Goal: Task Accomplishment & Management: Manage account settings

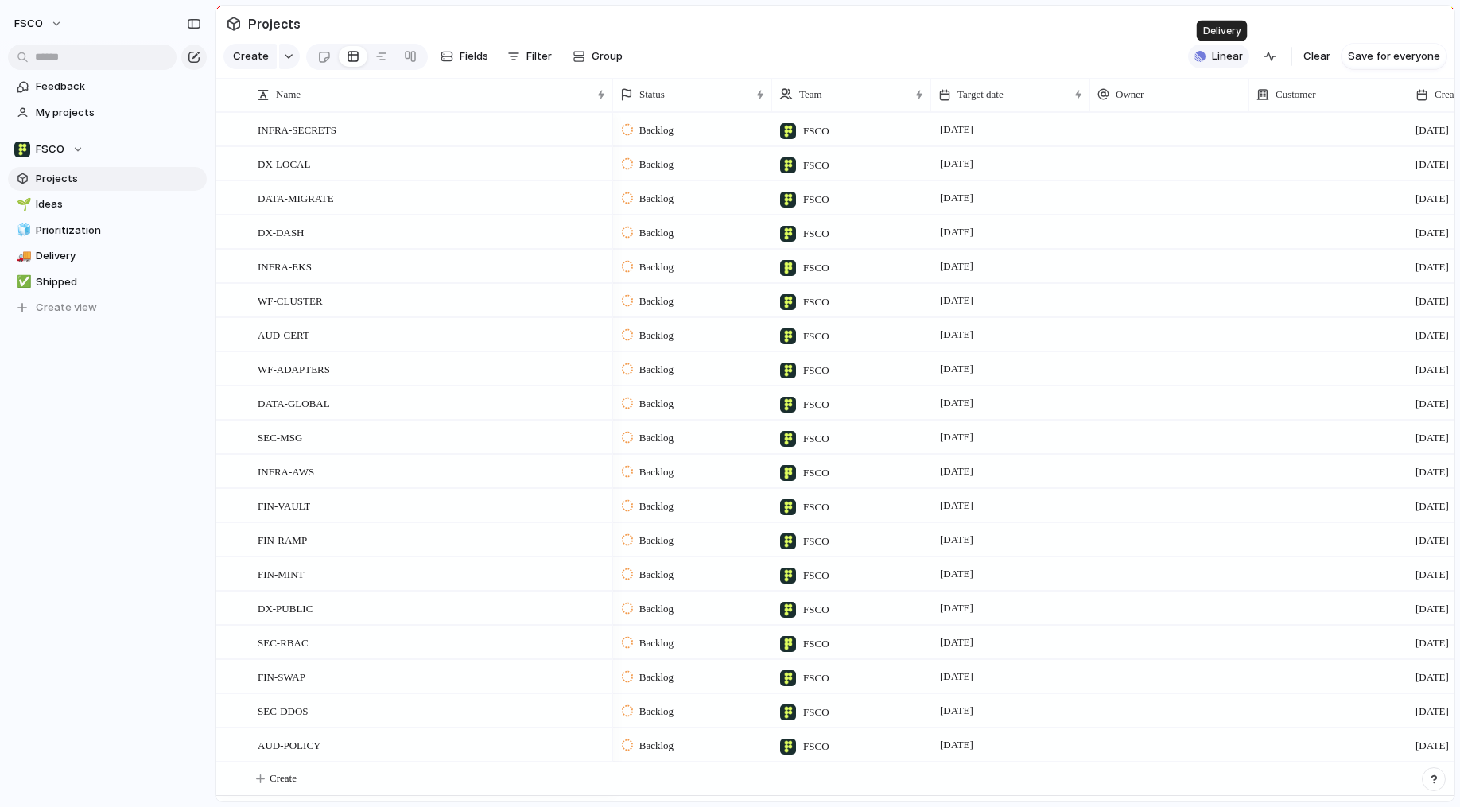
click at [1222, 58] on span "Linear" at bounding box center [1227, 57] width 31 height 16
click at [1194, 174] on span "Add" at bounding box center [1186, 176] width 20 height 16
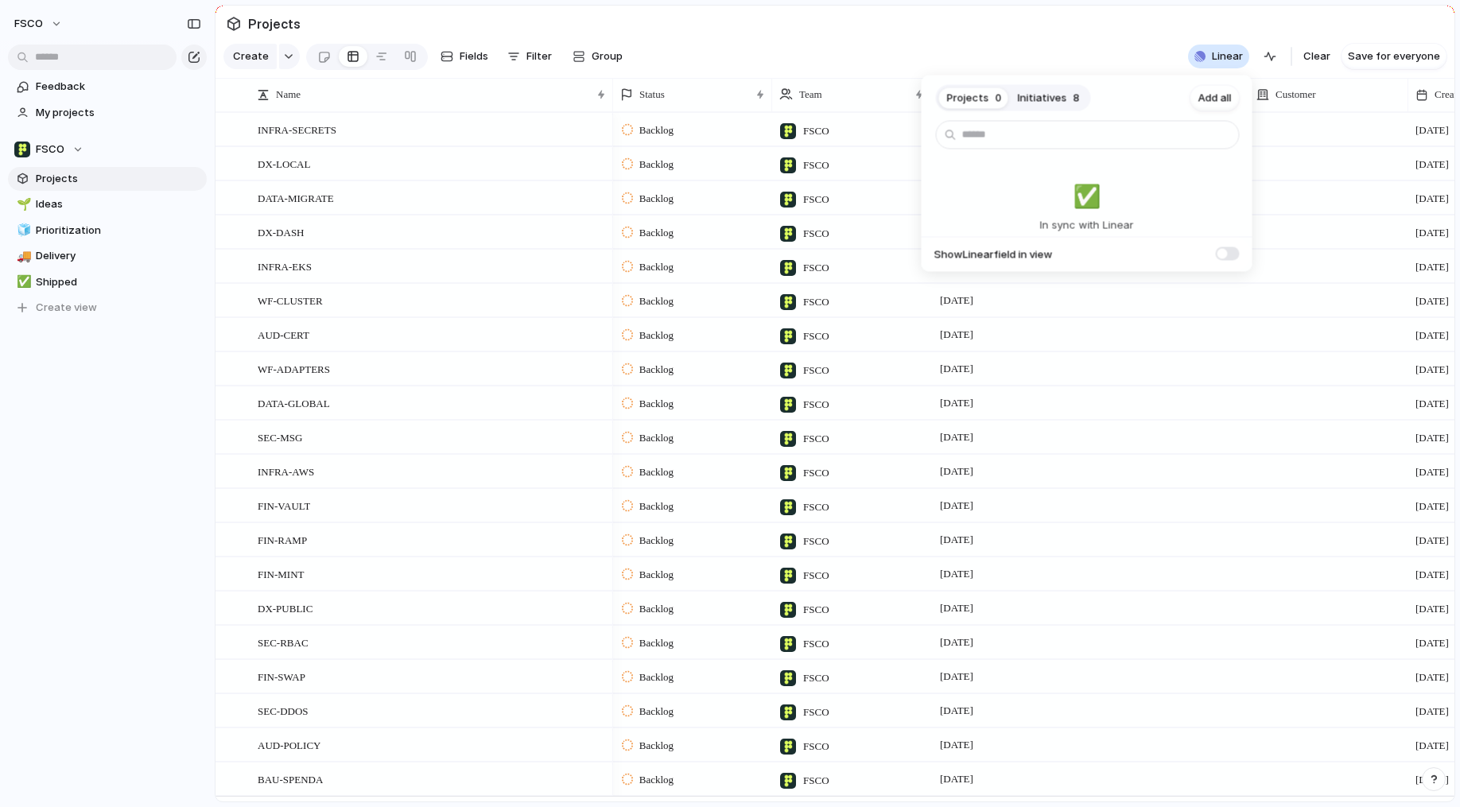
click at [107, 420] on div "Projects 0 Initiatives 8 Add all ✅️ In sync with Linear Show Linear field in vi…" at bounding box center [730, 403] width 1460 height 807
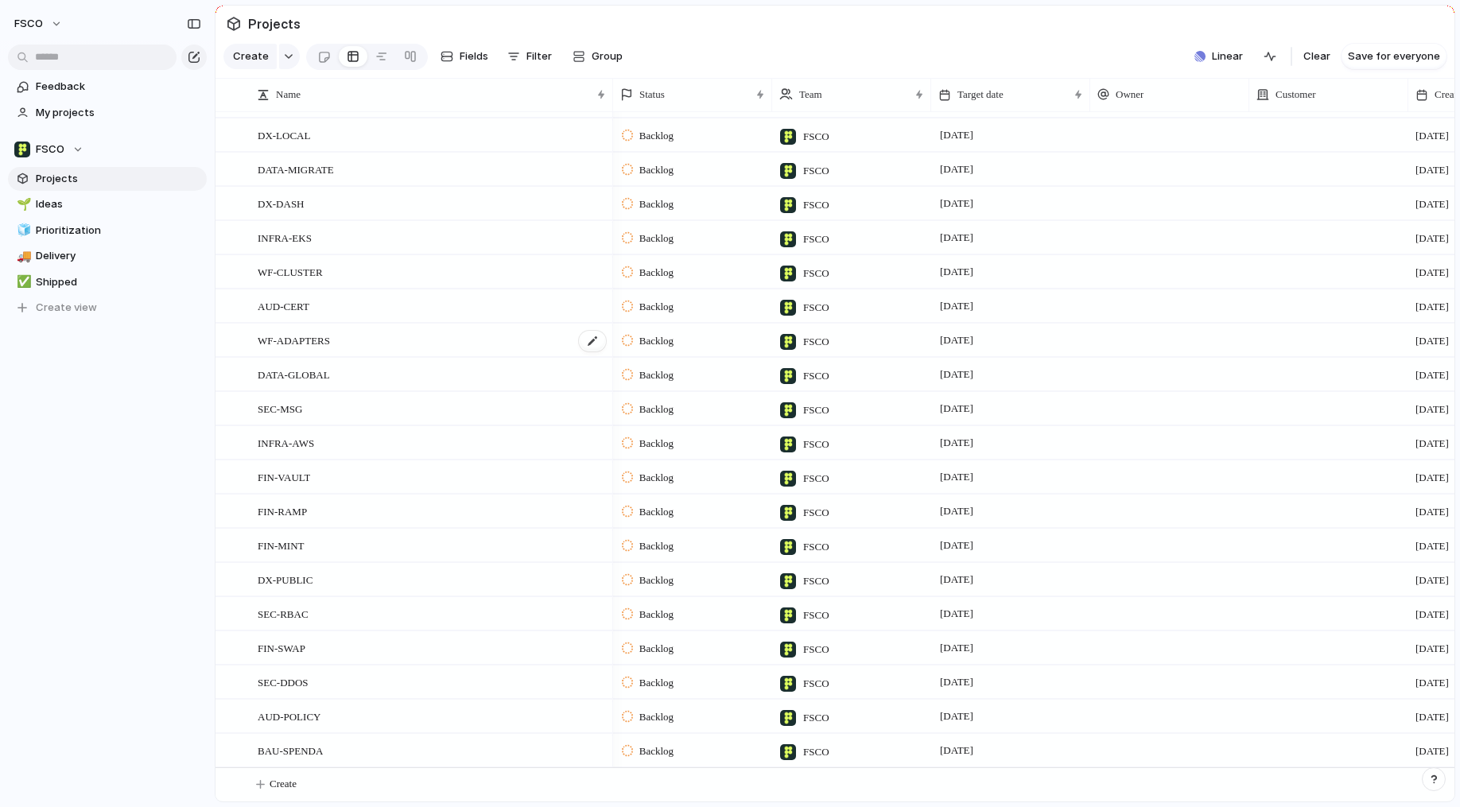
click at [314, 340] on span "WF-ADAPTERS" at bounding box center [294, 340] width 72 height 18
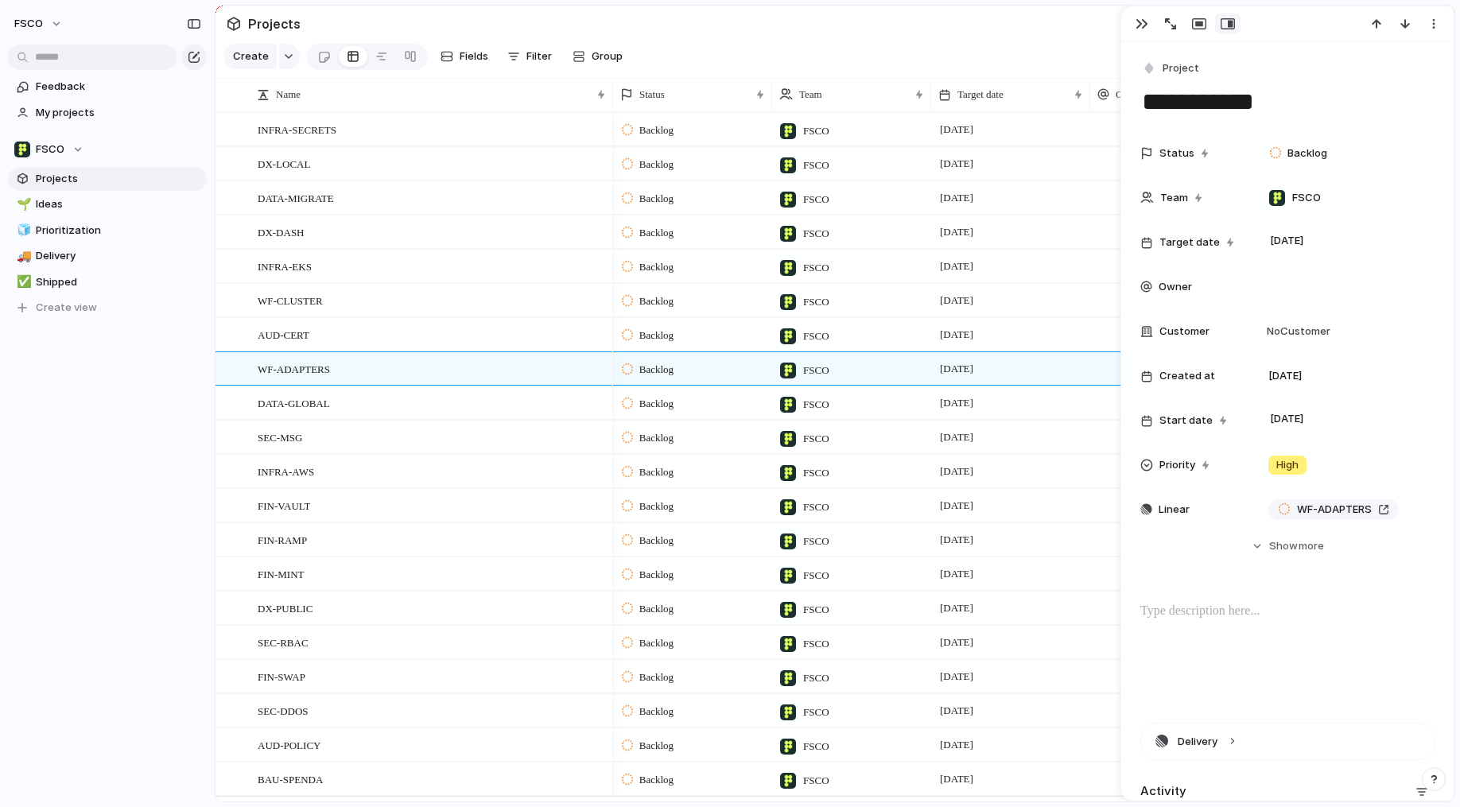
click at [1018, 37] on section "Projects" at bounding box center [835, 24] width 1239 height 36
click at [111, 204] on span "Ideas" at bounding box center [118, 204] width 165 height 16
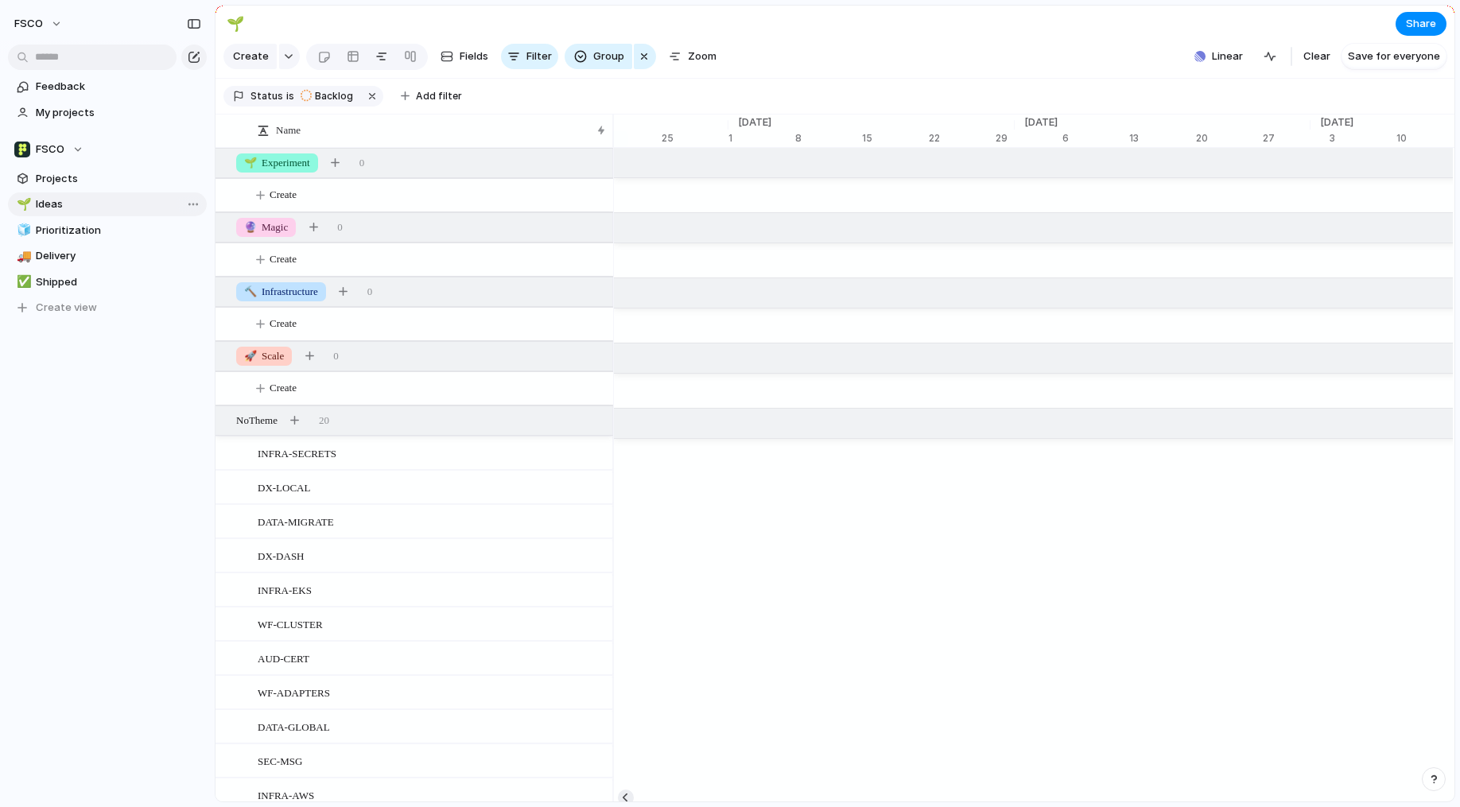
scroll to position [0, 10641]
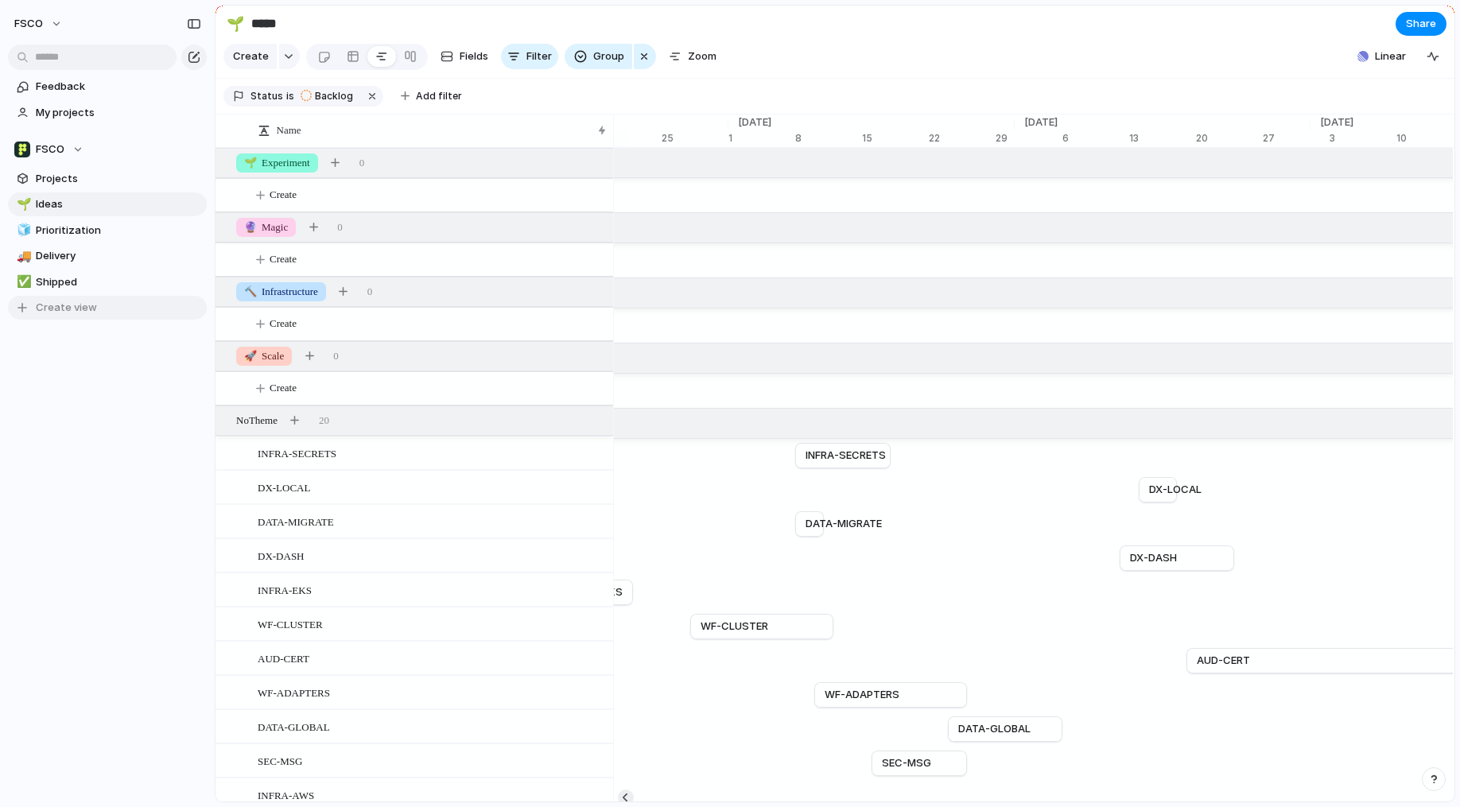
click at [82, 315] on span "Create view" at bounding box center [66, 308] width 61 height 16
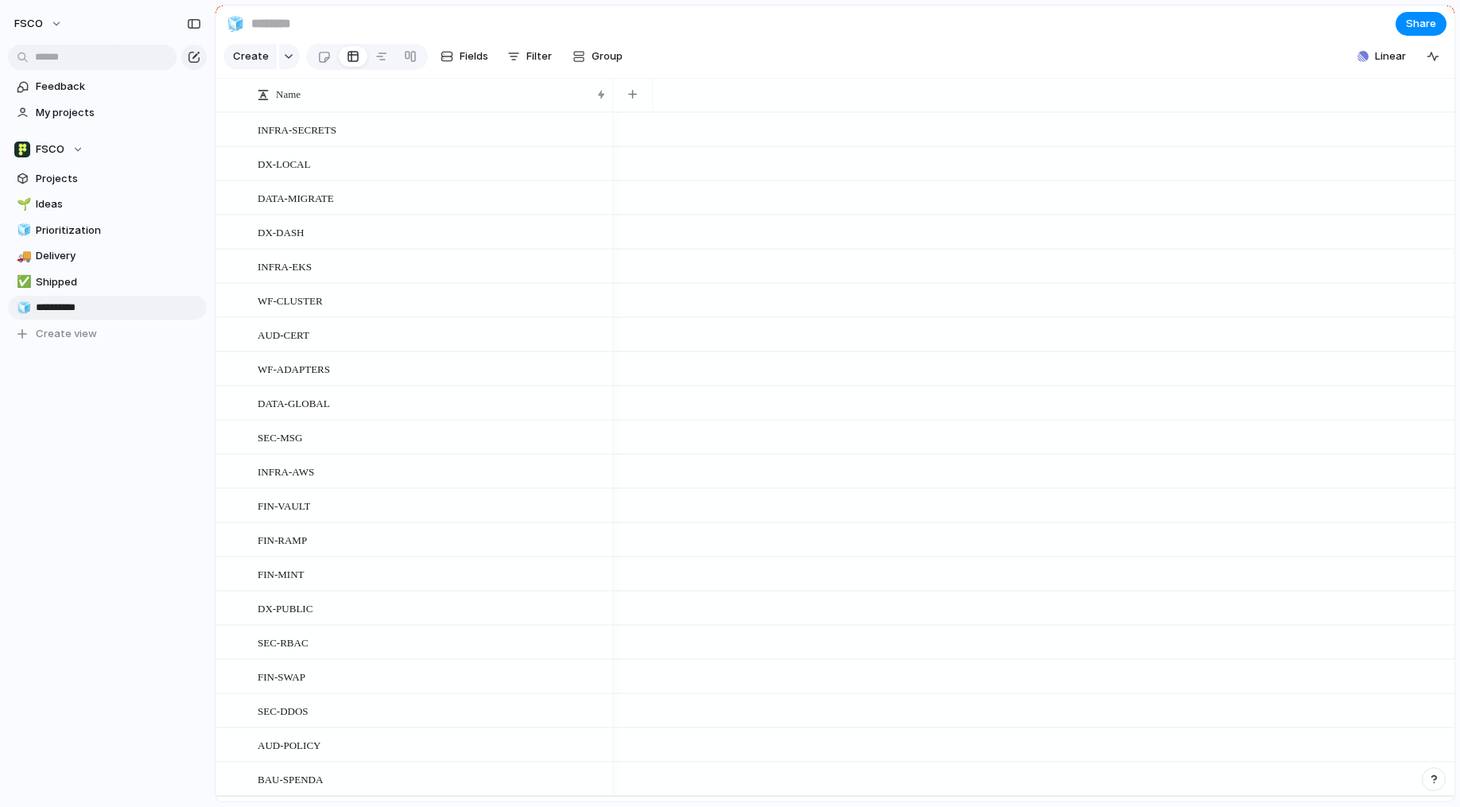
type input "**********"
click at [289, 54] on div "button" at bounding box center [288, 56] width 11 height 6
click at [296, 176] on span "Initiative" at bounding box center [276, 177] width 44 height 16
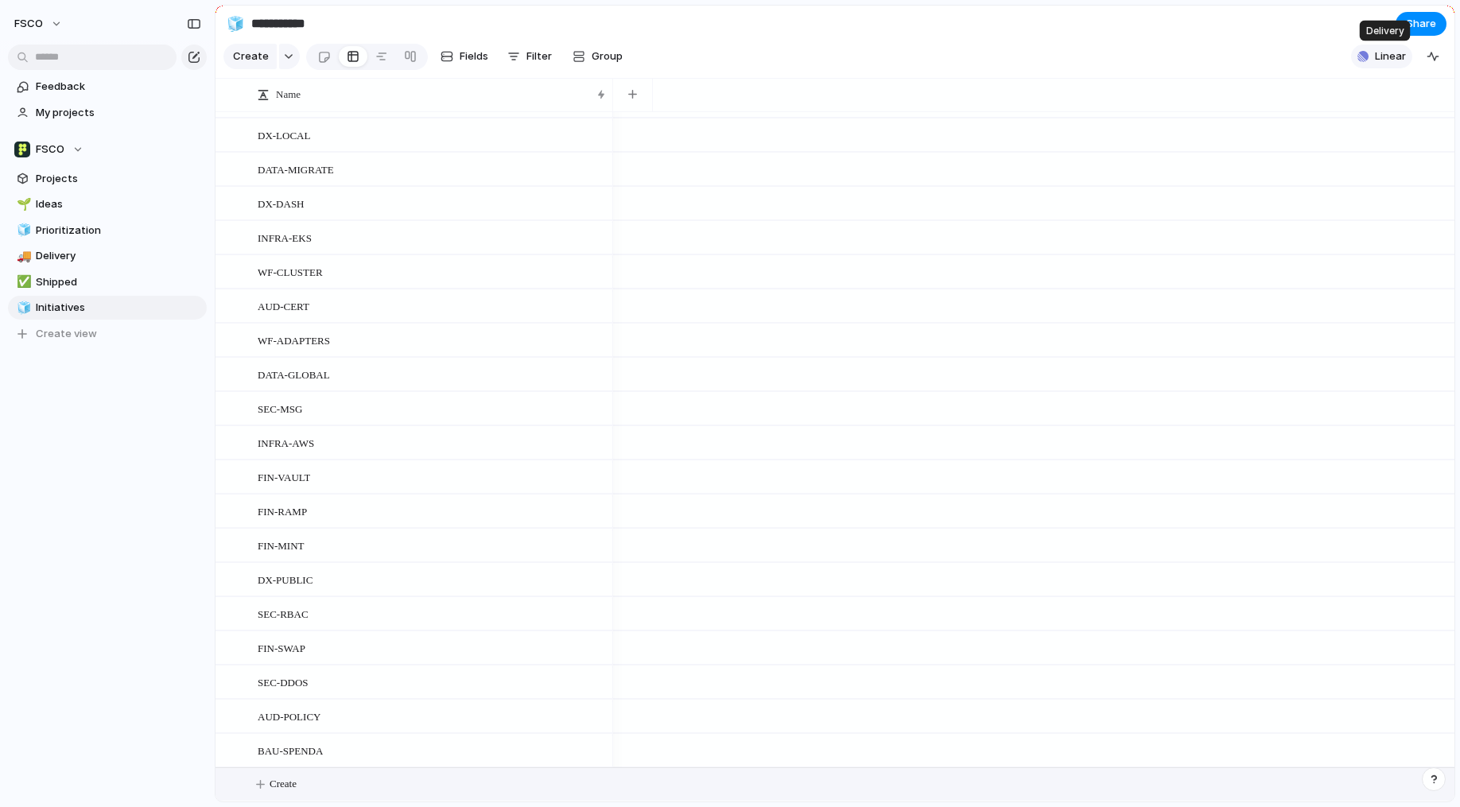
click at [1387, 54] on span "Linear" at bounding box center [1390, 57] width 31 height 16
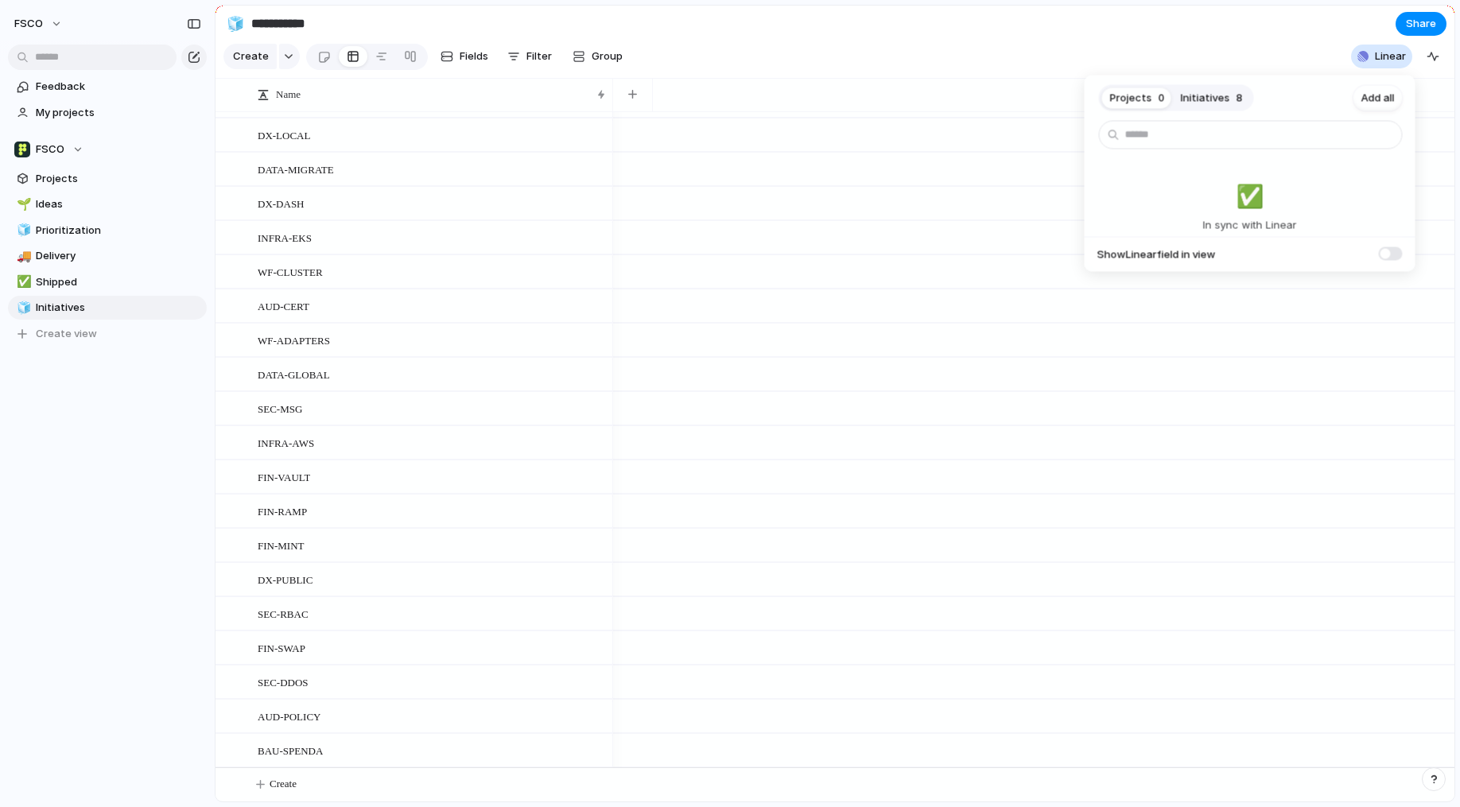
click at [1206, 103] on span "Initiatives" at bounding box center [1205, 98] width 49 height 16
click at [1382, 94] on span "Add all" at bounding box center [1378, 98] width 33 height 16
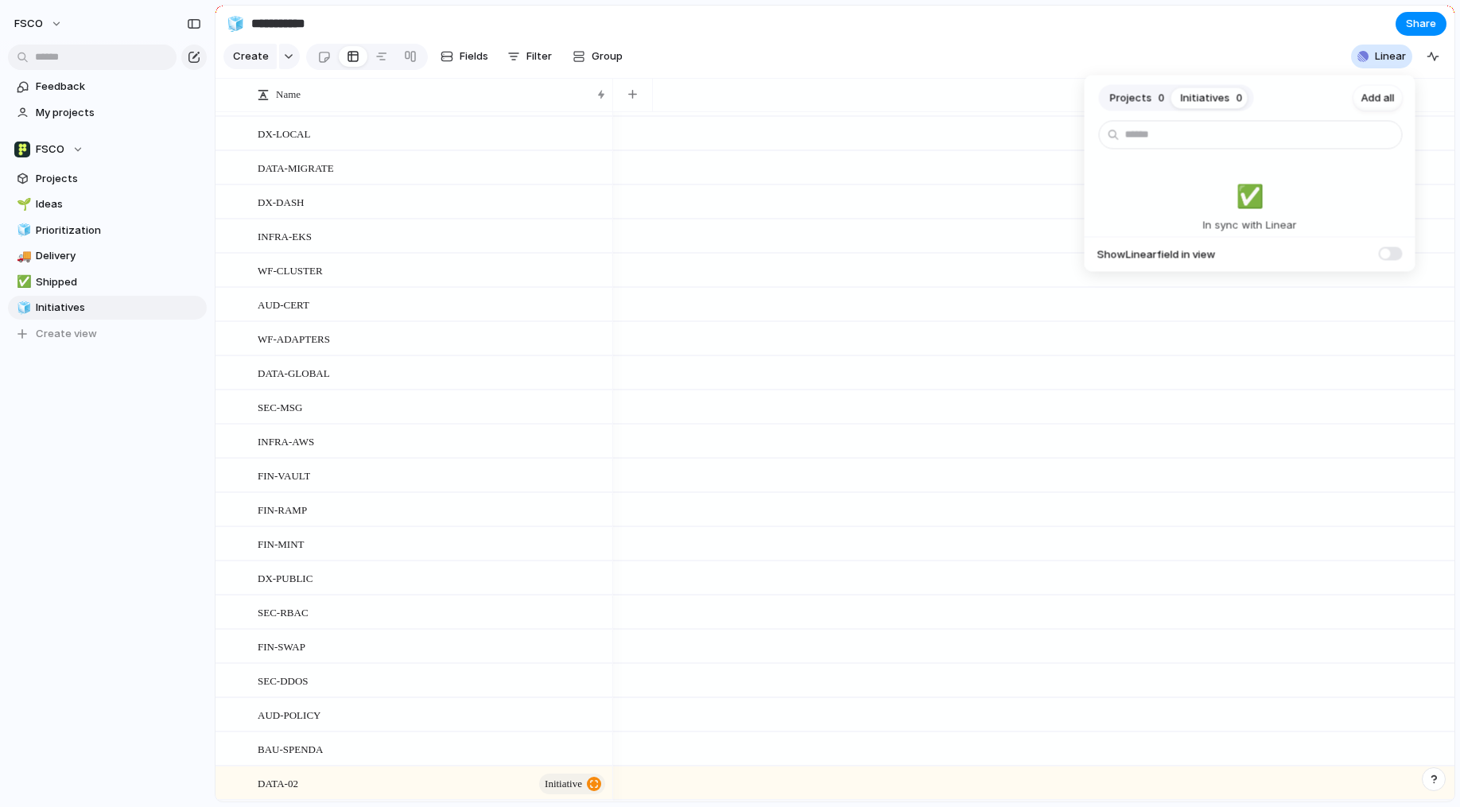
drag, startPoint x: 52, startPoint y: 472, endPoint x: 54, endPoint y: 456, distance: 16.9
click at [51, 472] on div "Projects 0 Initiatives 0 Add all ✅️ In sync with Linear Show Linear field in vi…" at bounding box center [730, 403] width 1460 height 807
click at [59, 22] on button "FSCO" at bounding box center [39, 23] width 64 height 25
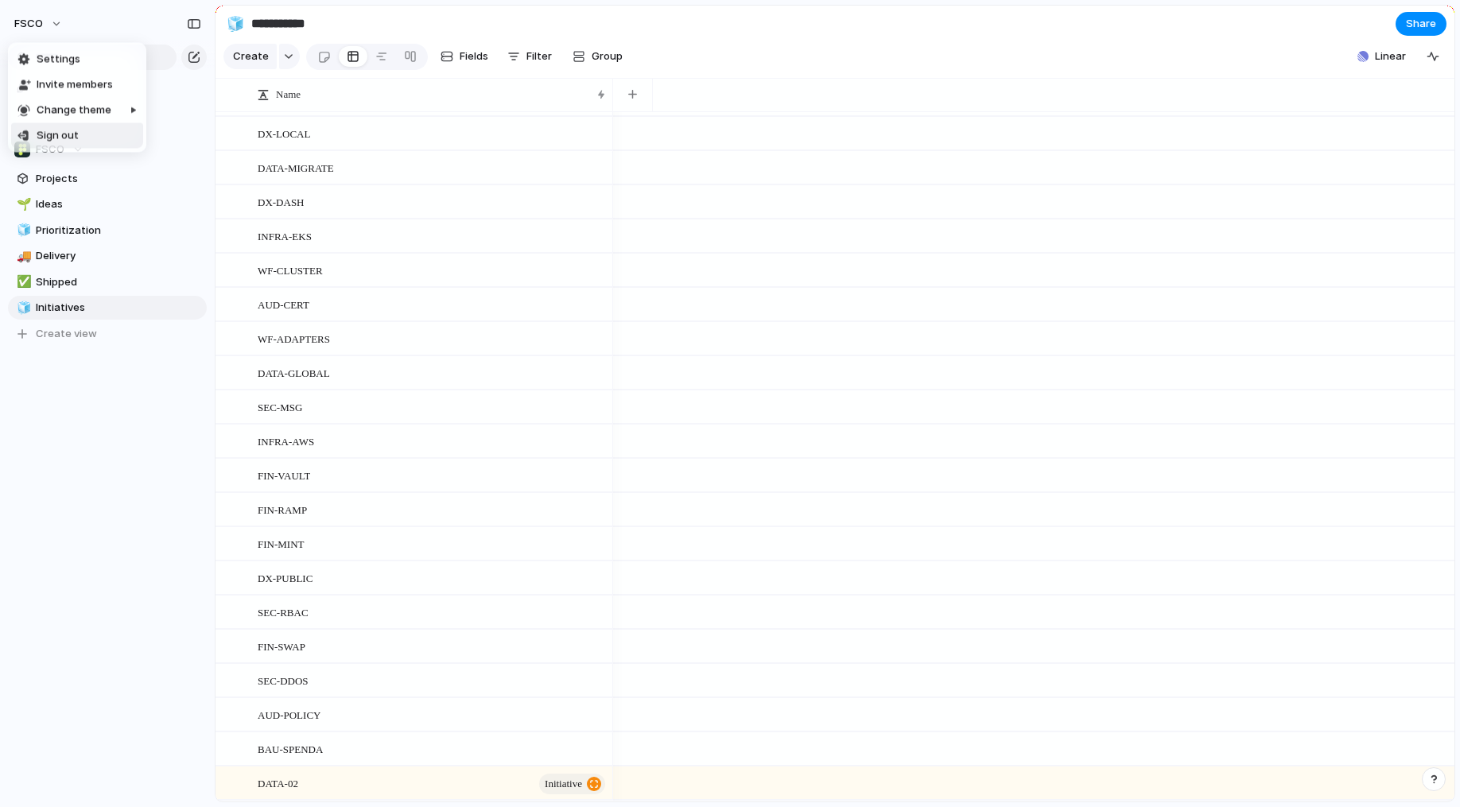
click at [99, 439] on div "Settings Invite members Change theme Sign out" at bounding box center [730, 403] width 1460 height 807
click at [59, 156] on span "FSCO" at bounding box center [50, 150] width 29 height 16
drag, startPoint x: 58, startPoint y: 157, endPoint x: 57, endPoint y: 141, distance: 15.9
click at [58, 157] on div "FSCO Create new team" at bounding box center [730, 403] width 1460 height 807
click at [64, 122] on link "My projects" at bounding box center [107, 113] width 199 height 24
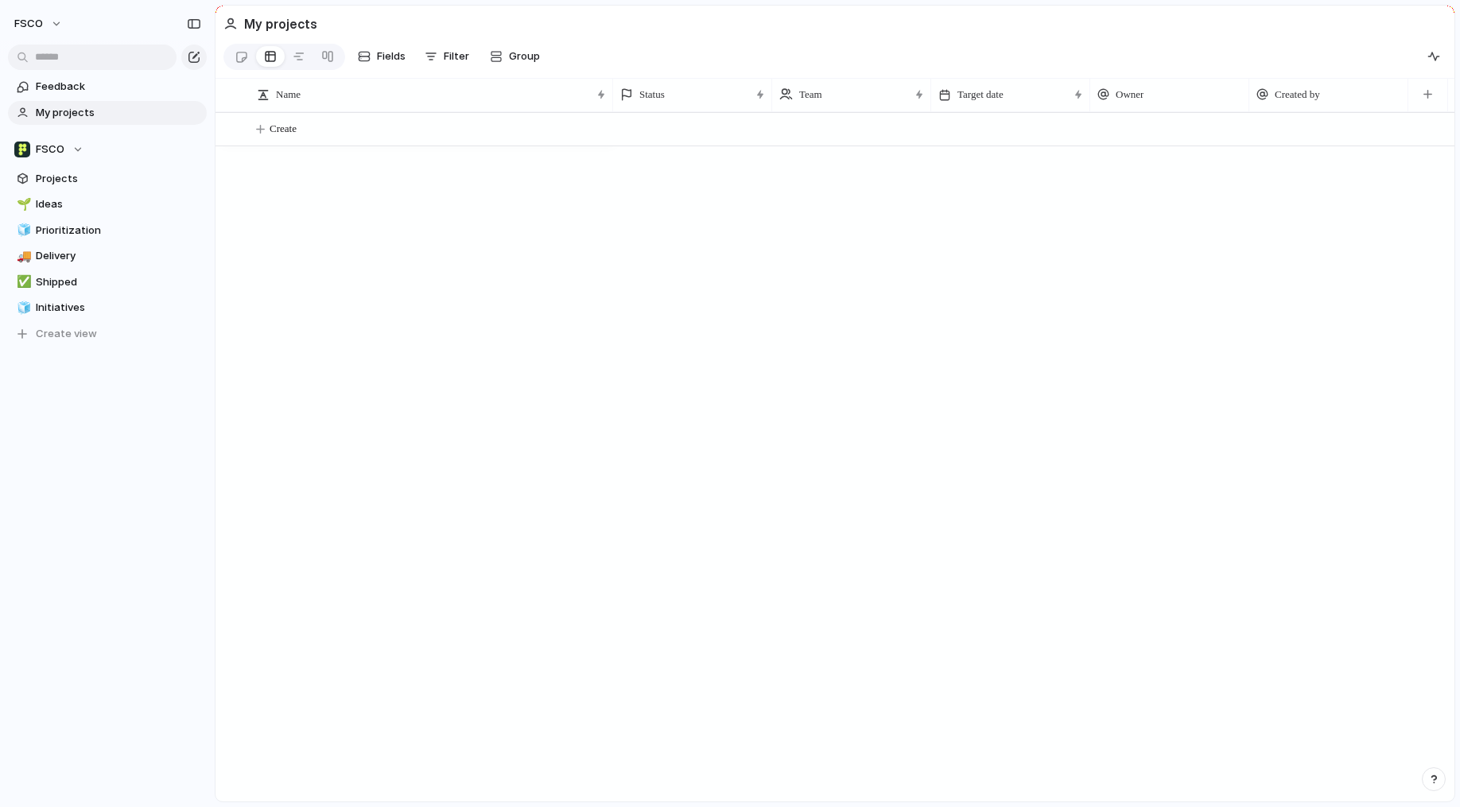
click at [88, 448] on div "Feedback My projects FSCO Projects 🌱 Ideas 🧊 Prioritization 🚚 Delivery ✅ Shippe…" at bounding box center [107, 237] width 215 height 475
click at [79, 307] on span "Initiatives" at bounding box center [118, 308] width 165 height 16
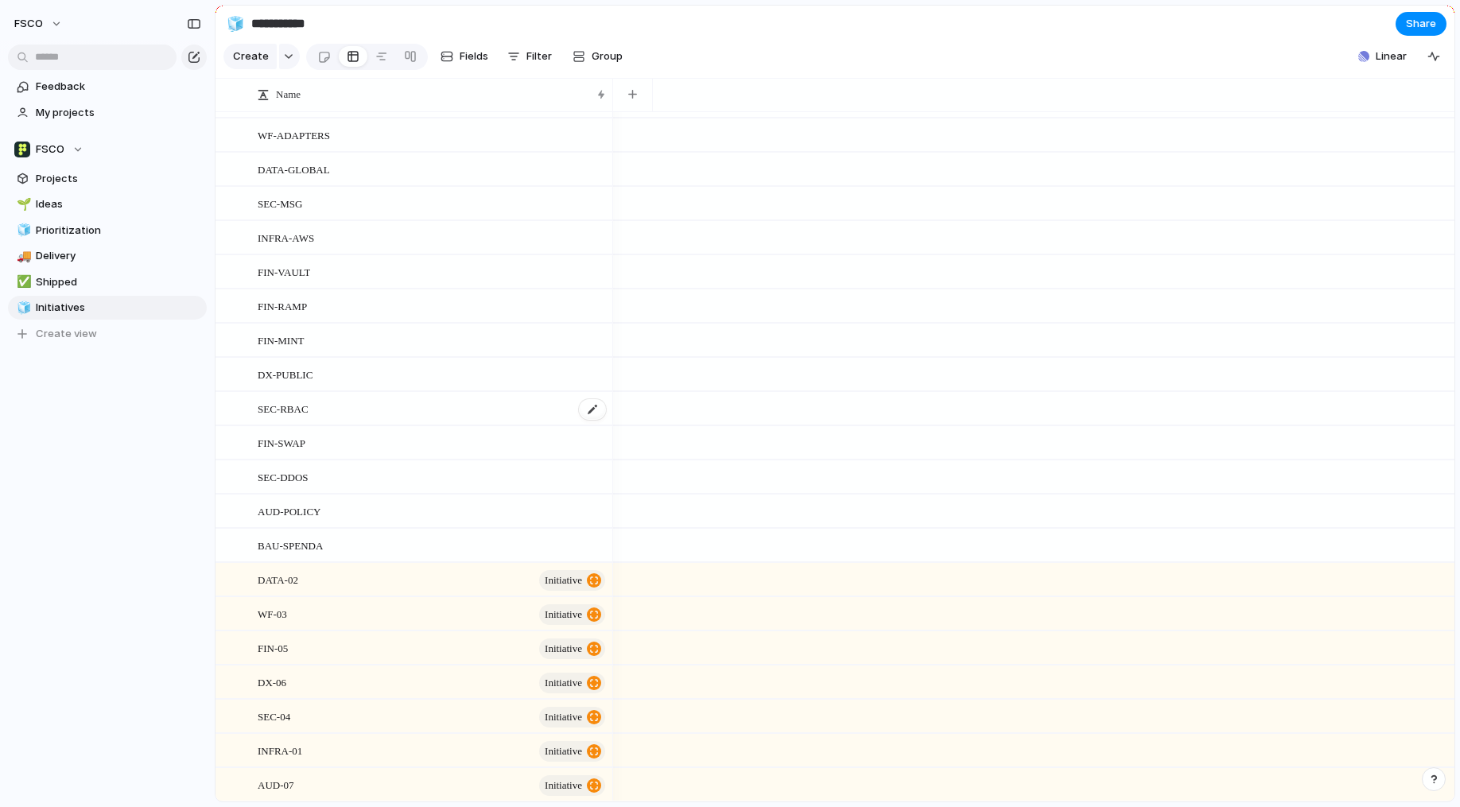
scroll to position [304, 0]
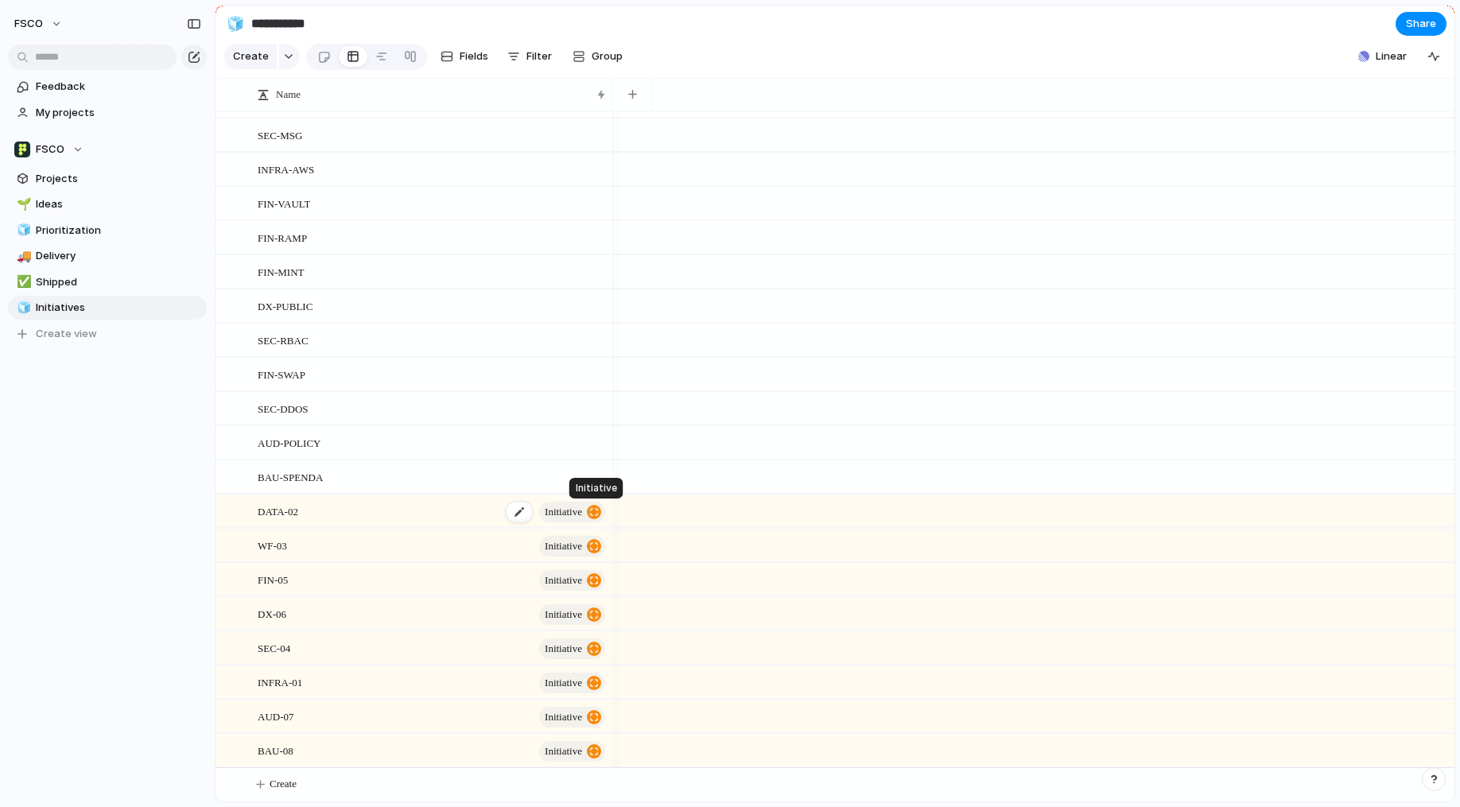
click at [591, 509] on div "button" at bounding box center [594, 512] width 14 height 14
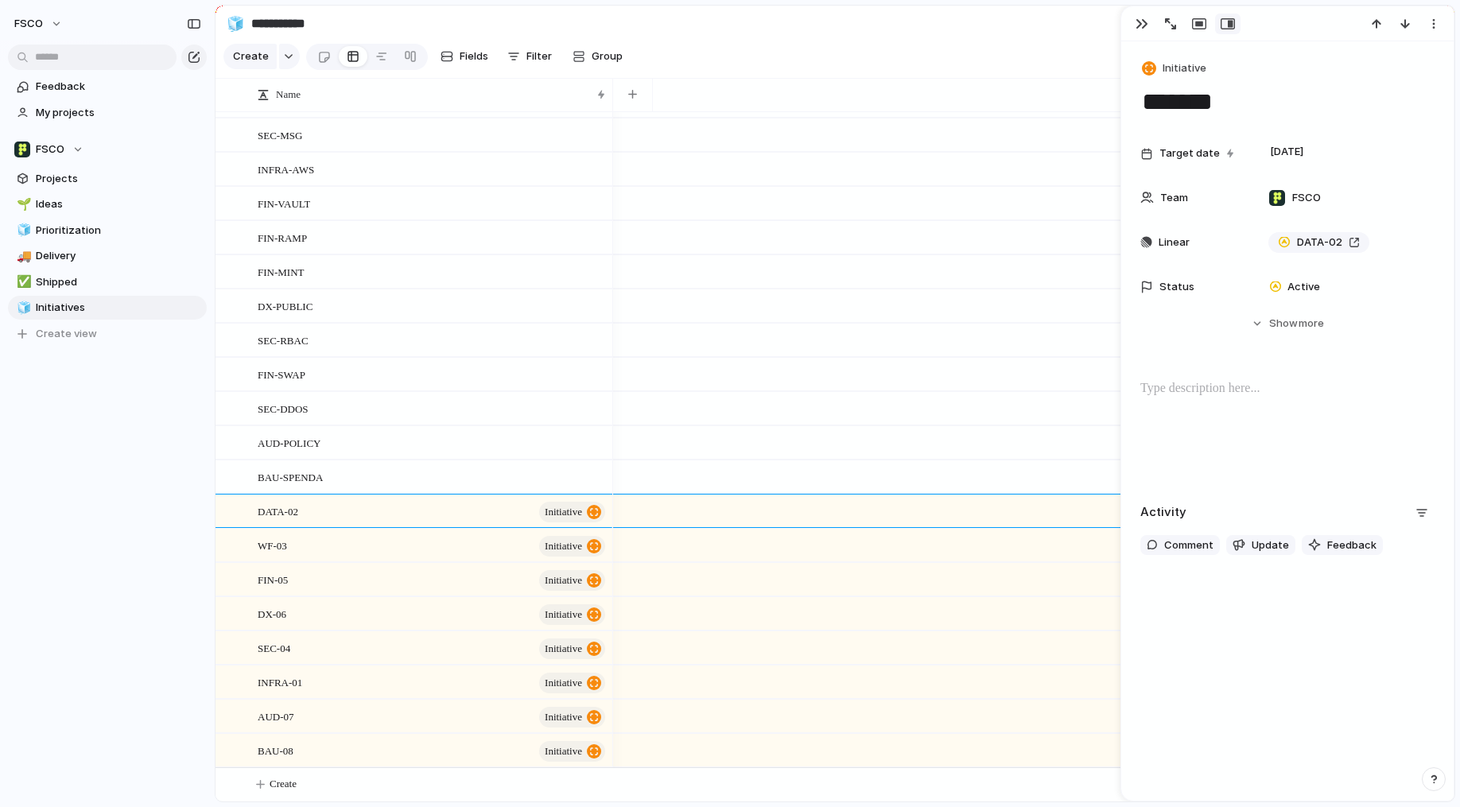
click at [131, 512] on div "FSCO Feedback My projects FSCO Projects 🌱 Ideas 🧊 Prioritization 🚚 Delivery ✅ S…" at bounding box center [107, 403] width 215 height 807
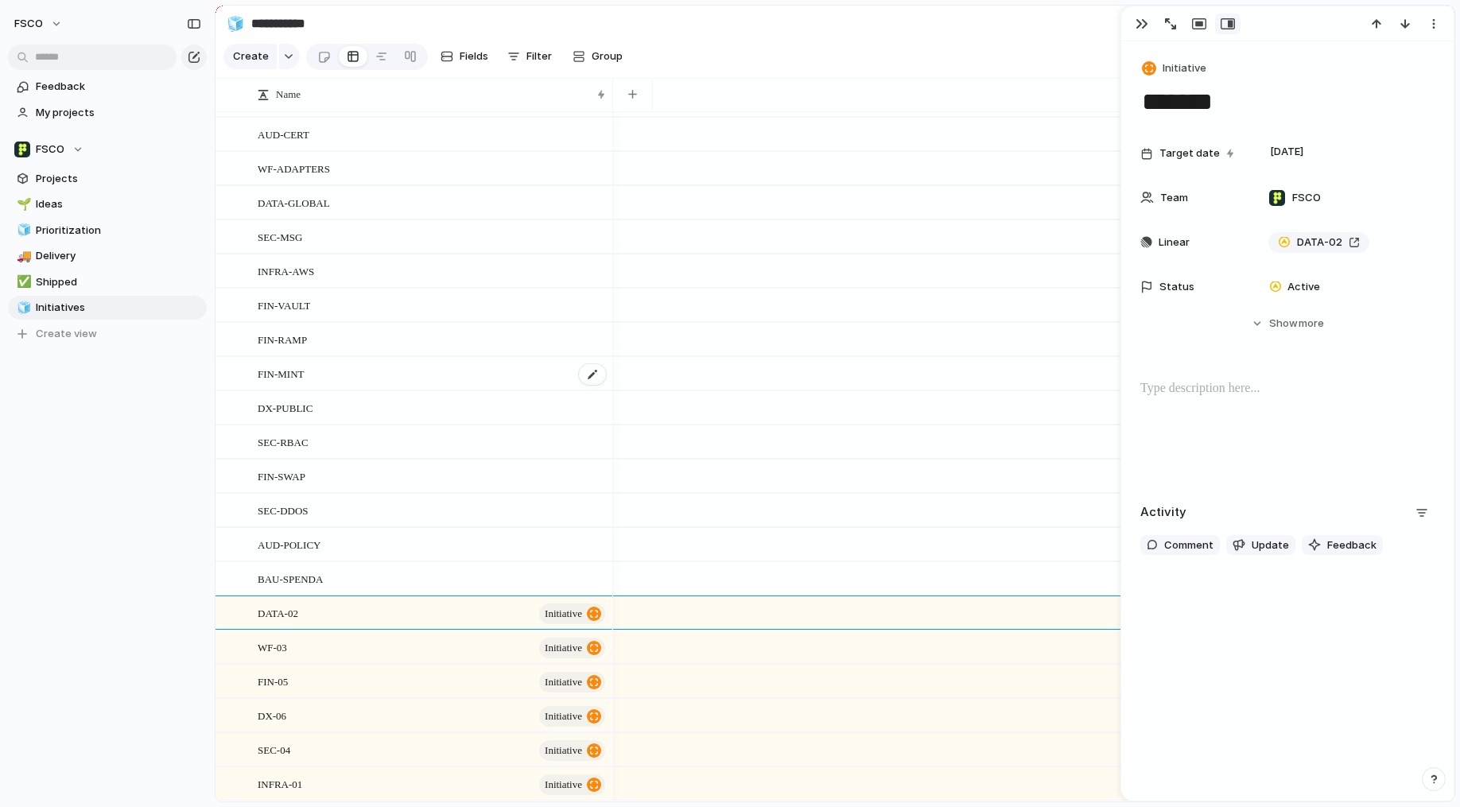
scroll to position [196, 0]
click at [511, 58] on div "button" at bounding box center [513, 56] width 13 height 13
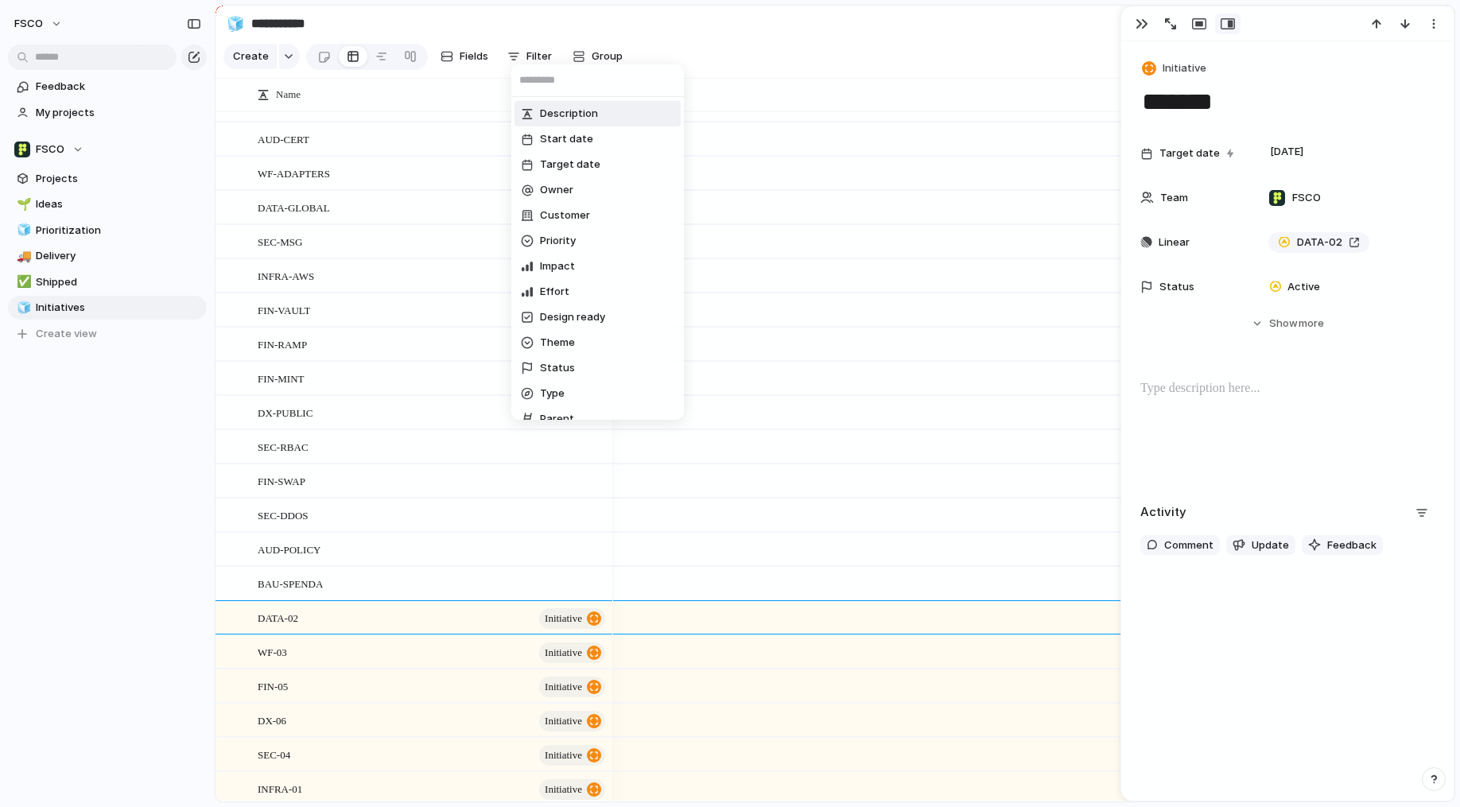
scroll to position [0, 0]
click at [598, 17] on div "Description Start date Target date Owner Customer Priority Impact Effort Design…" at bounding box center [730, 403] width 1460 height 807
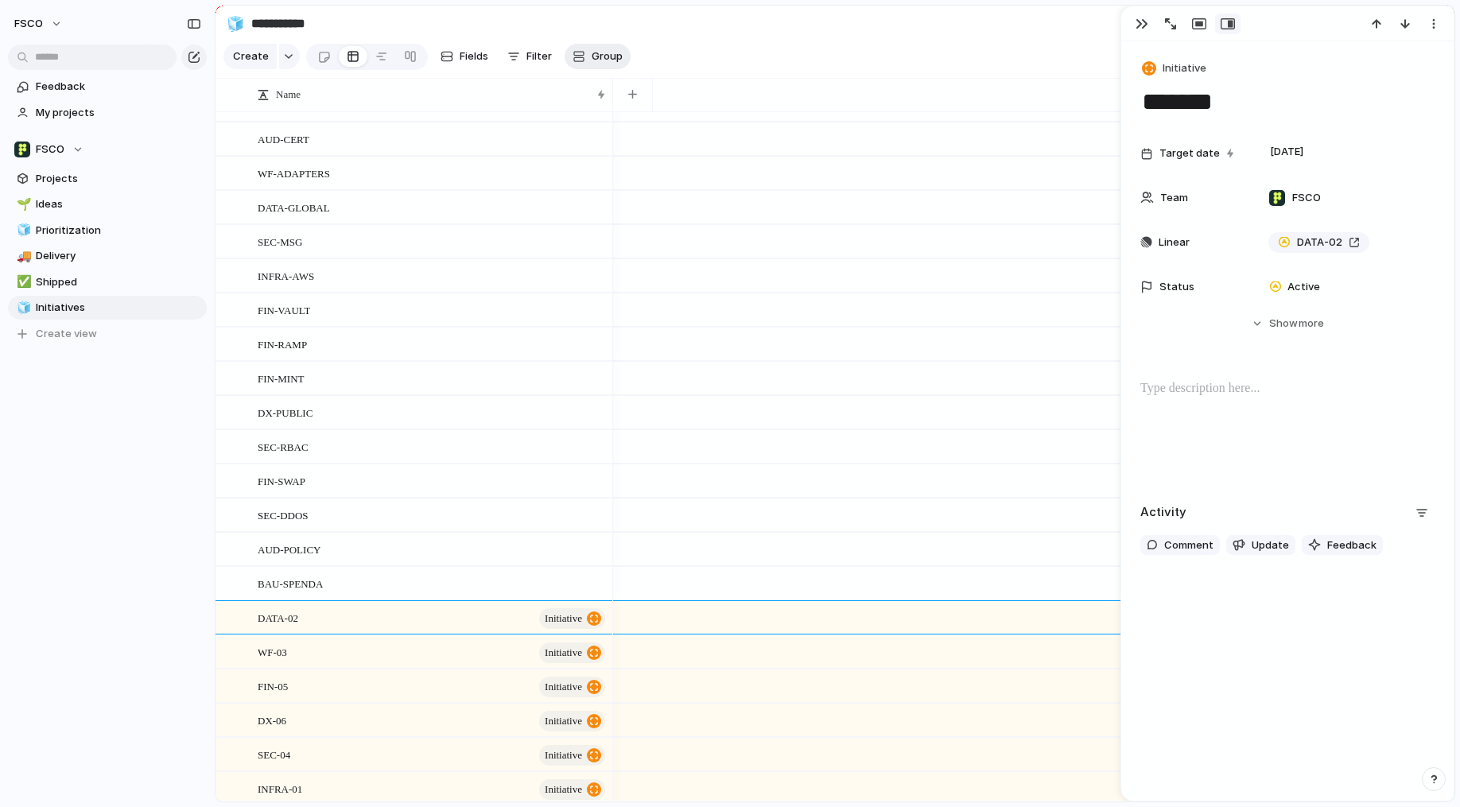
click at [604, 64] on button "Group" at bounding box center [598, 56] width 66 height 25
drag, startPoint x: 651, startPoint y: 19, endPoint x: 603, endPoint y: 23, distance: 47.9
click at [651, 19] on div "Owner Customer Priority Impact Effort Design ready Theme Status Created by" at bounding box center [730, 403] width 1460 height 807
click at [50, 21] on button "FSCO" at bounding box center [39, 23] width 64 height 25
click at [52, 49] on li "Settings" at bounding box center [77, 59] width 132 height 25
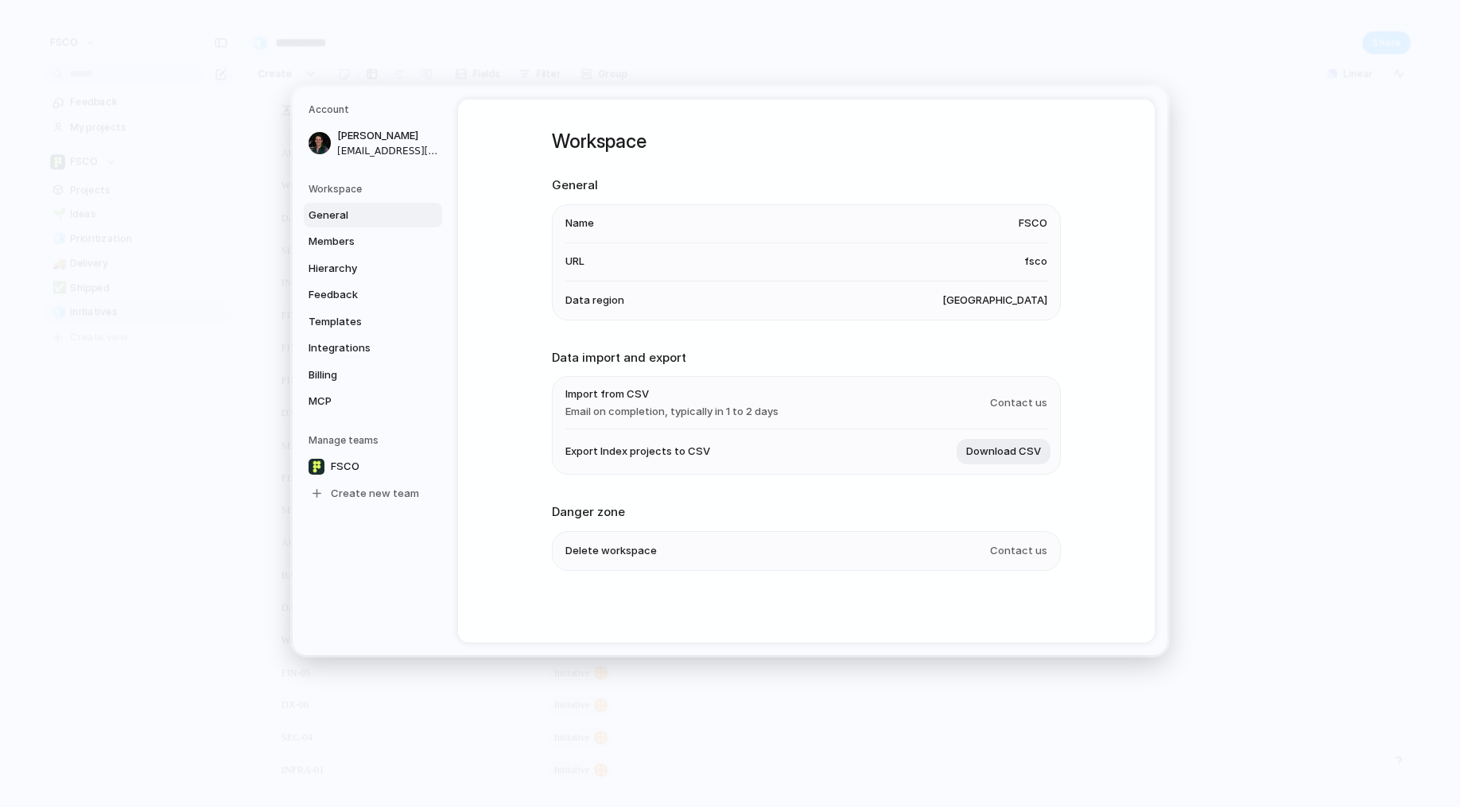
scroll to position [2, 0]
click at [368, 218] on span "General" at bounding box center [360, 216] width 102 height 16
click at [368, 243] on span "Members" at bounding box center [360, 242] width 102 height 16
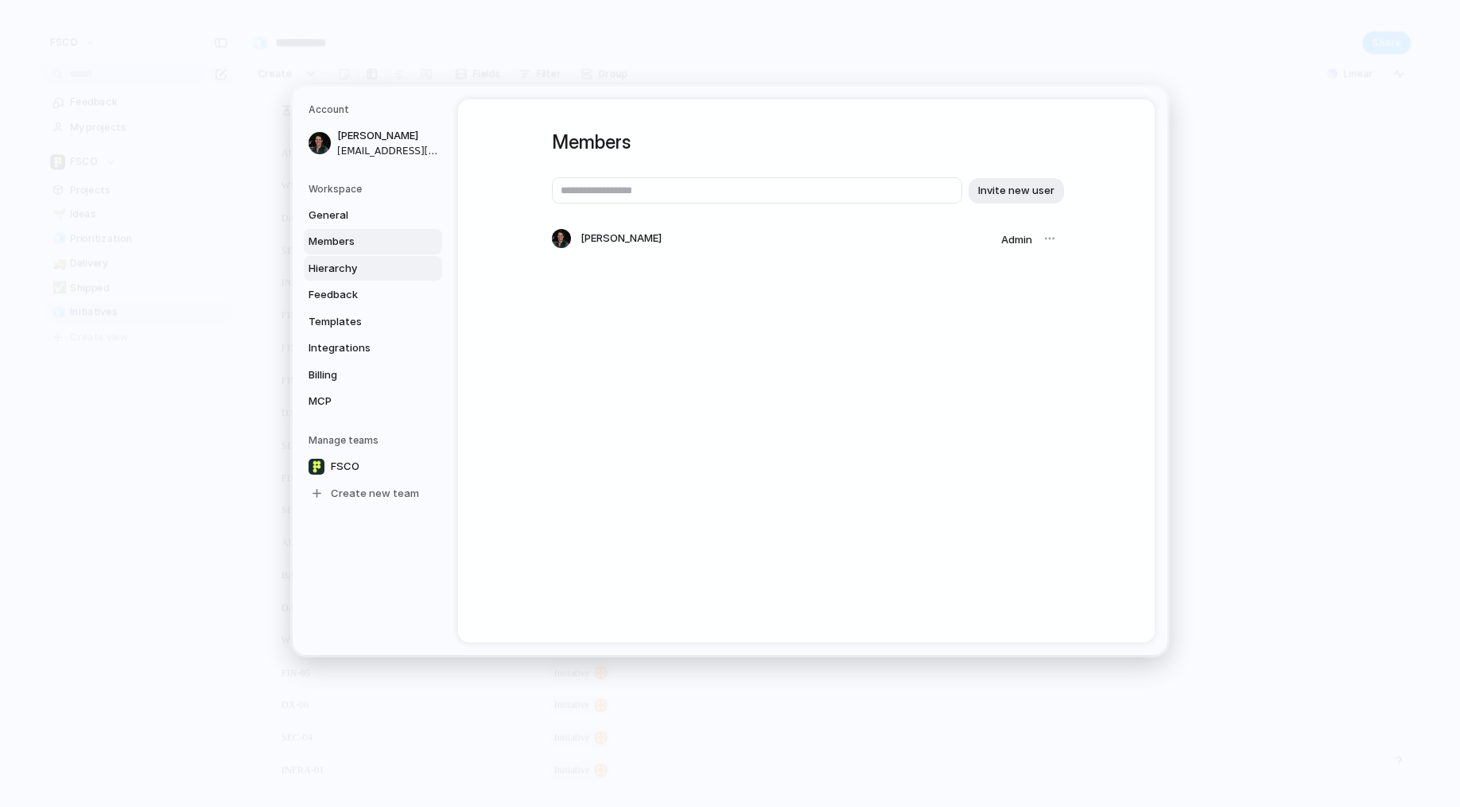
click at [364, 273] on span "Hierarchy" at bounding box center [360, 269] width 102 height 16
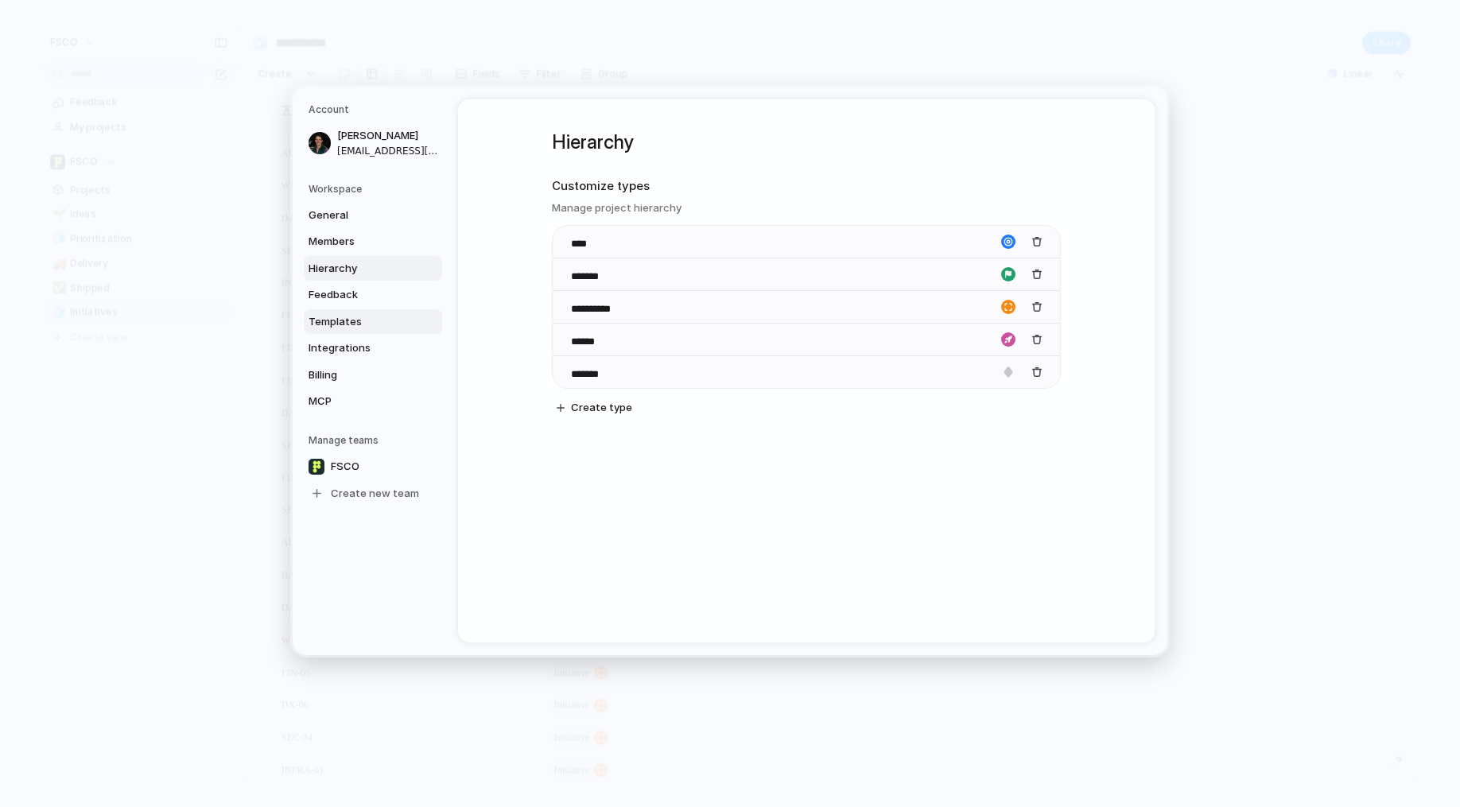
click at [363, 321] on span "Templates" at bounding box center [360, 322] width 102 height 16
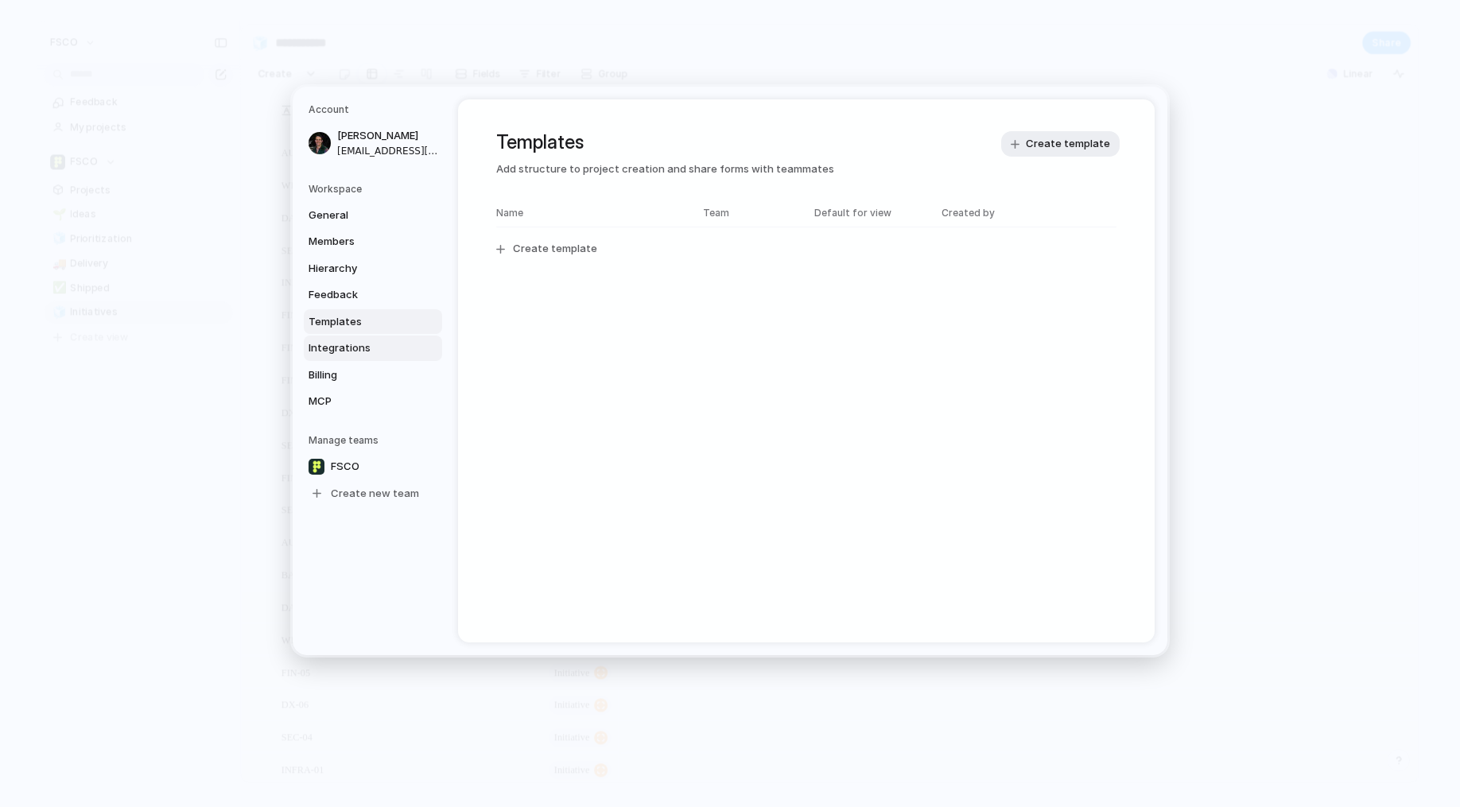
click at [367, 348] on span "Integrations" at bounding box center [360, 348] width 102 height 16
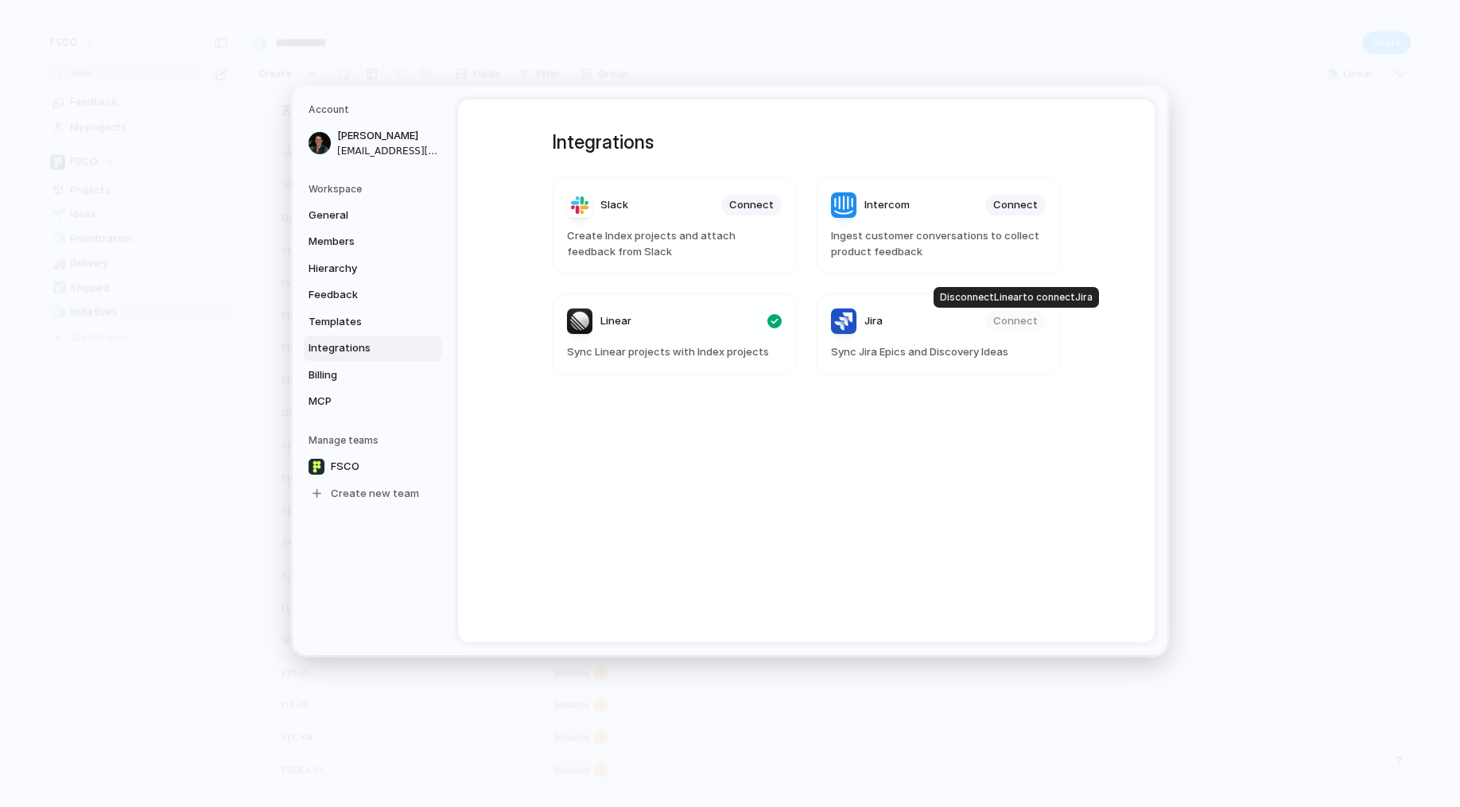
click at [1006, 325] on div "Connect" at bounding box center [1015, 321] width 60 height 21
drag, startPoint x: 732, startPoint y: 534, endPoint x: 767, endPoint y: 494, distance: 54.1
click at [732, 532] on div "Integrations Slack Connect Create Index projects and attach feedback from Slack…" at bounding box center [806, 370] width 566 height 543
click at [351, 371] on span "Billing" at bounding box center [360, 375] width 102 height 16
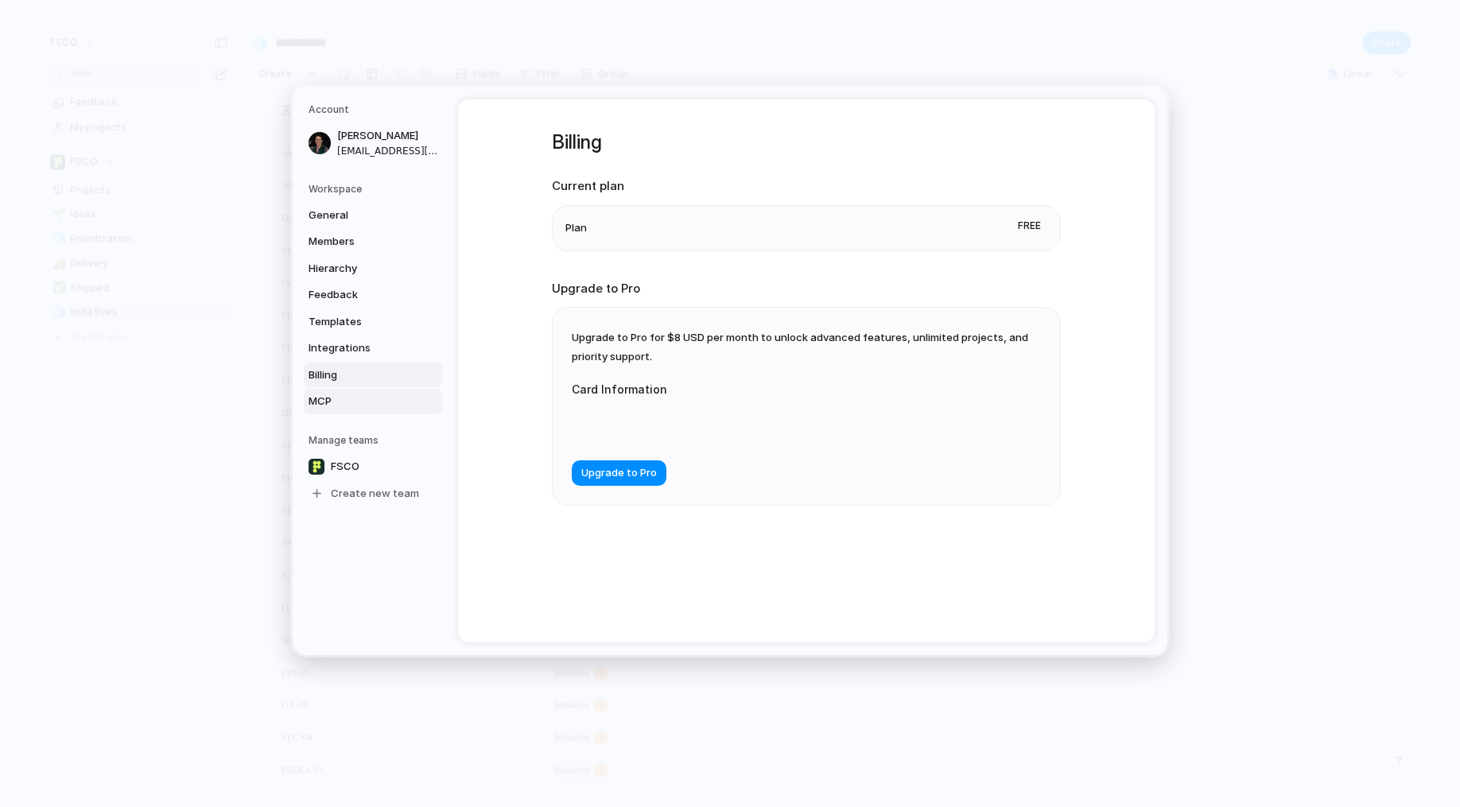
click at [354, 394] on span "MCP" at bounding box center [360, 402] width 102 height 16
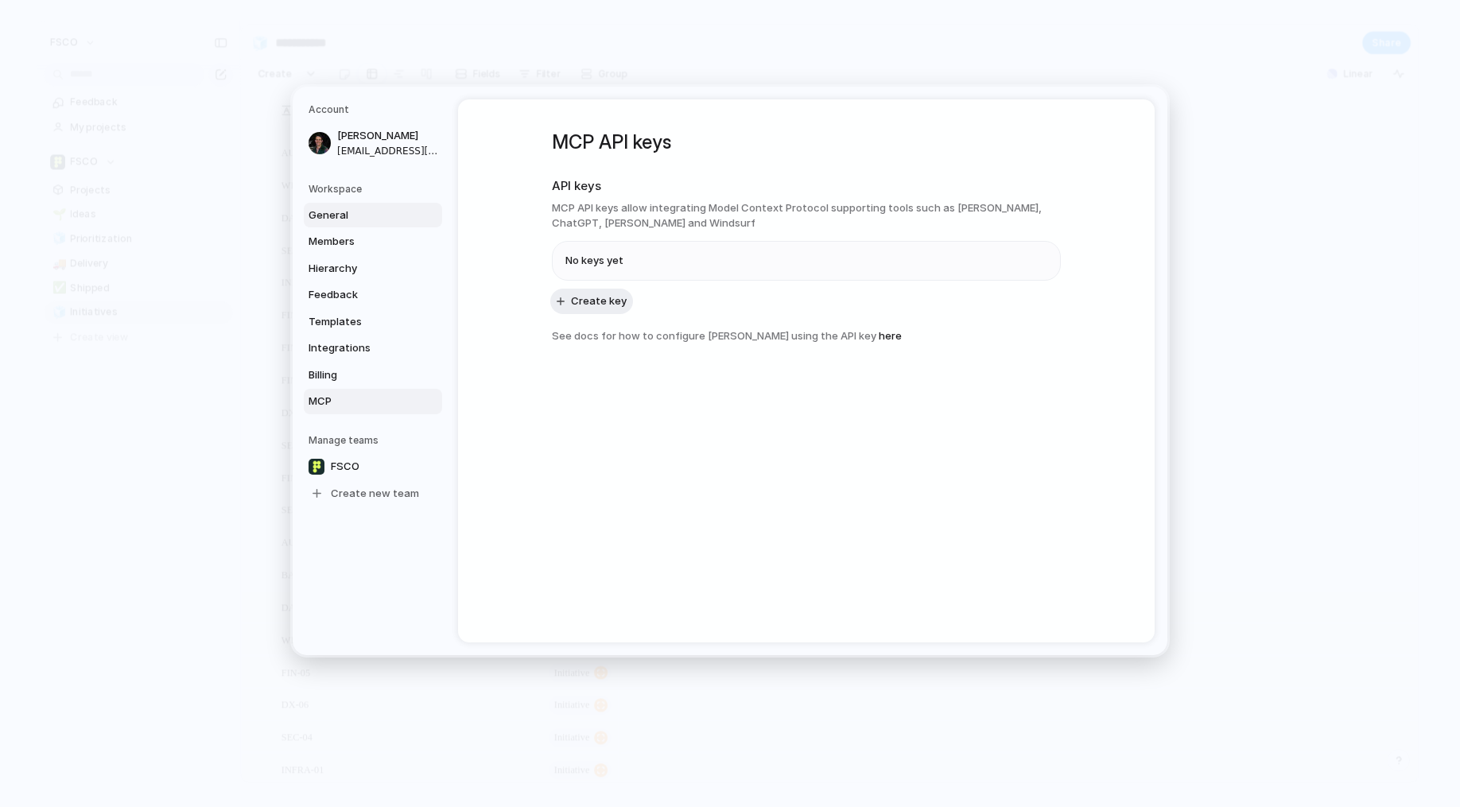
click at [356, 211] on span "General" at bounding box center [360, 216] width 102 height 16
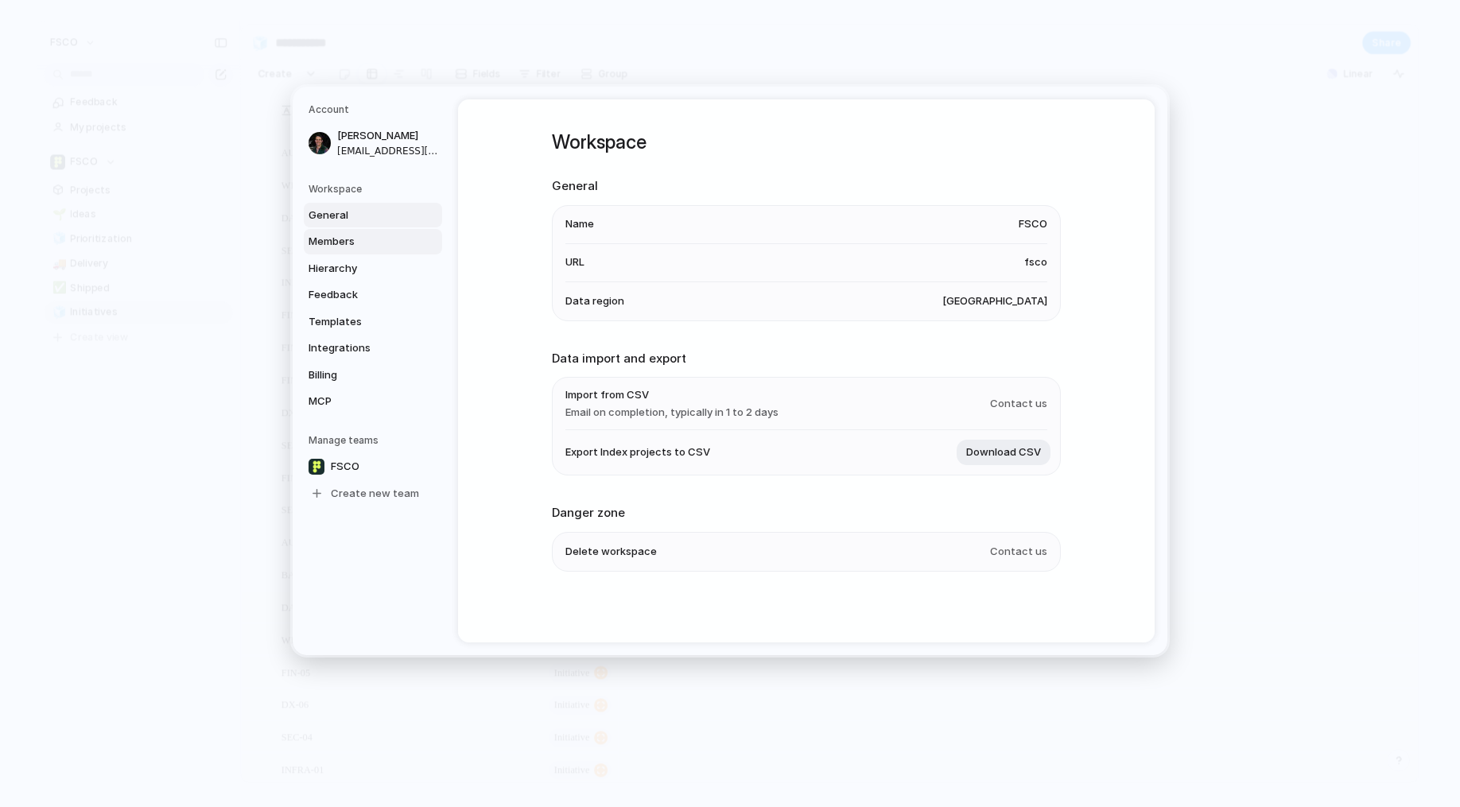
click at [363, 236] on span "Members" at bounding box center [360, 242] width 102 height 16
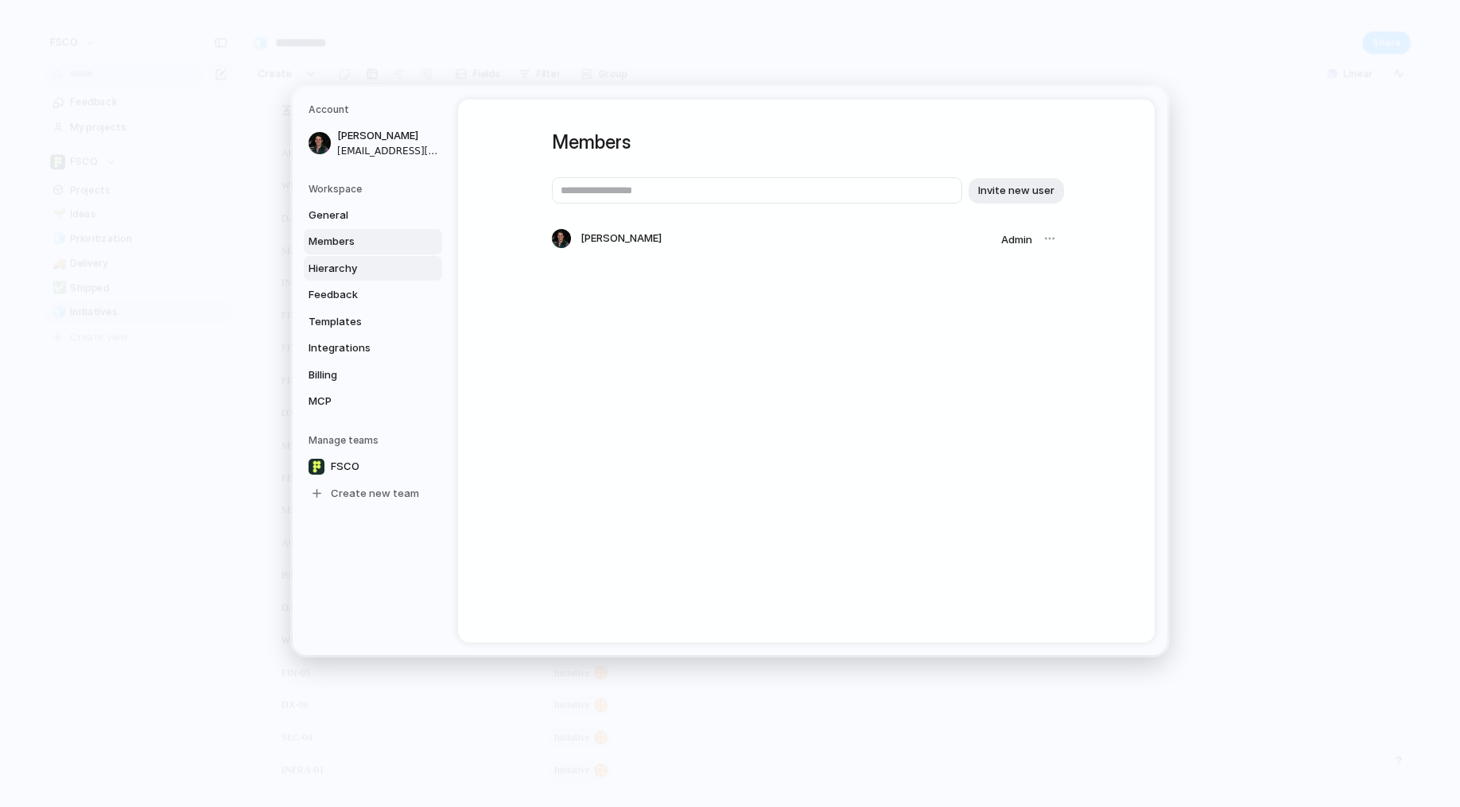
click at [375, 263] on span "Hierarchy" at bounding box center [360, 269] width 102 height 16
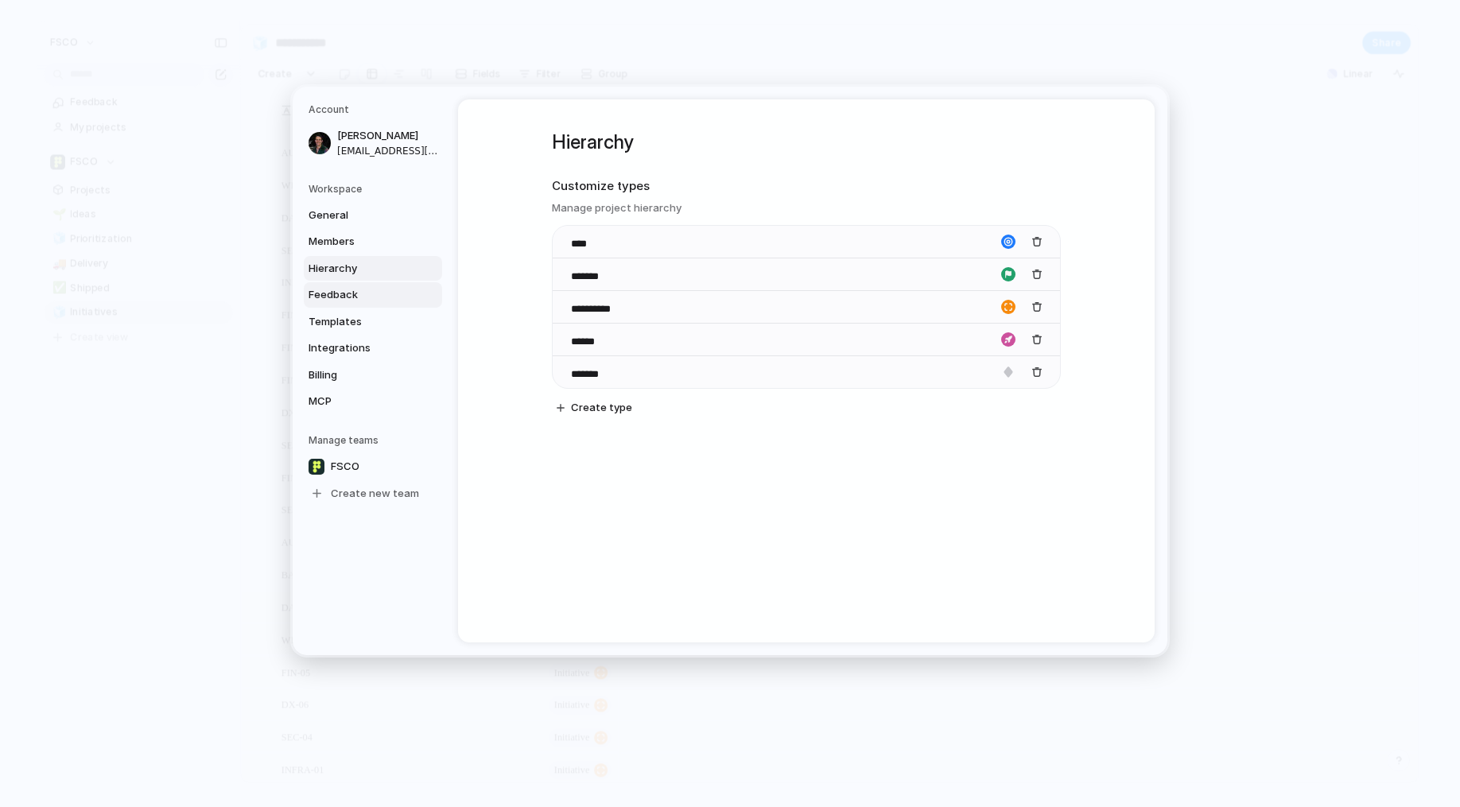
click at [375, 297] on span "Feedback" at bounding box center [360, 295] width 102 height 16
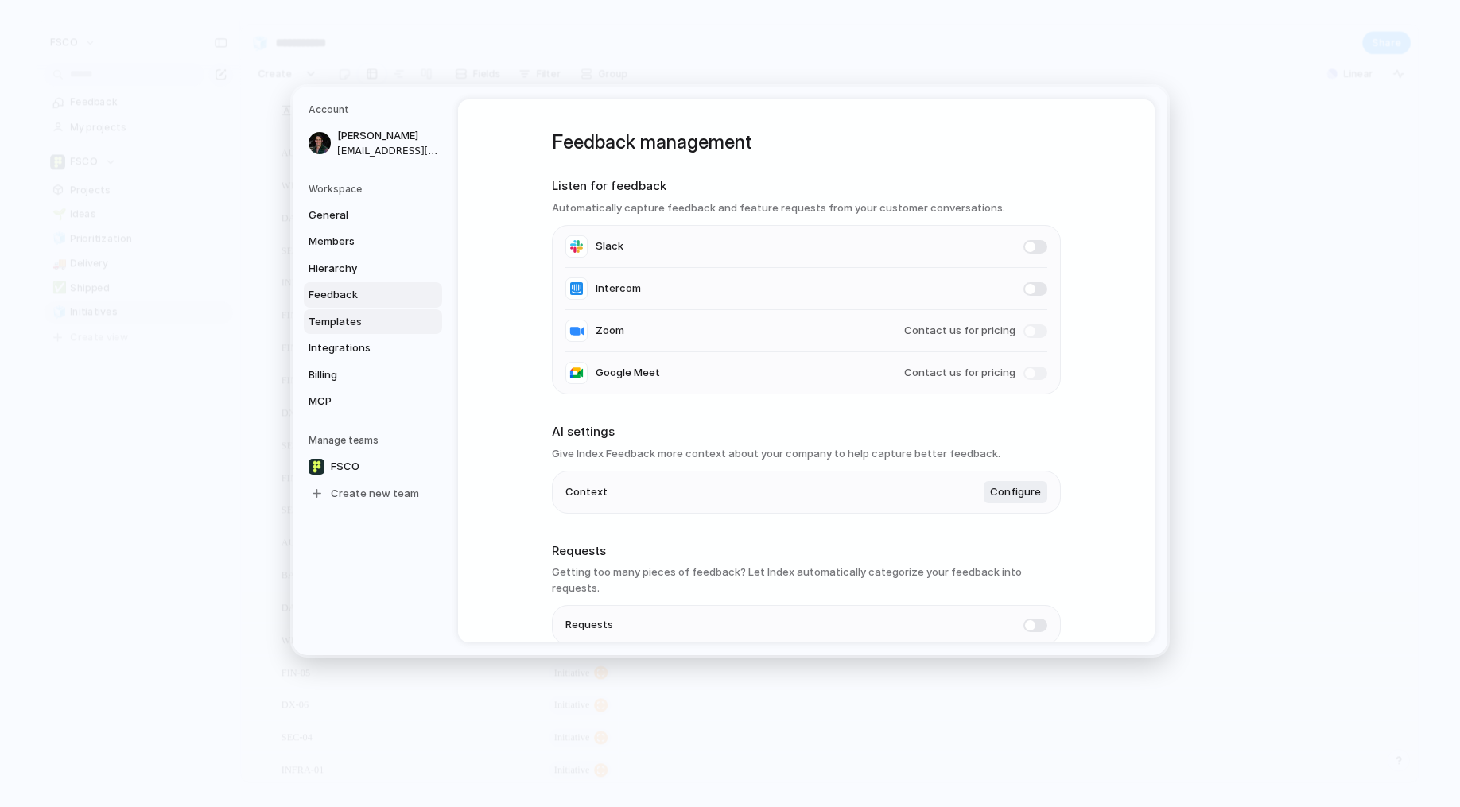
click at [385, 325] on span "Templates" at bounding box center [360, 322] width 102 height 16
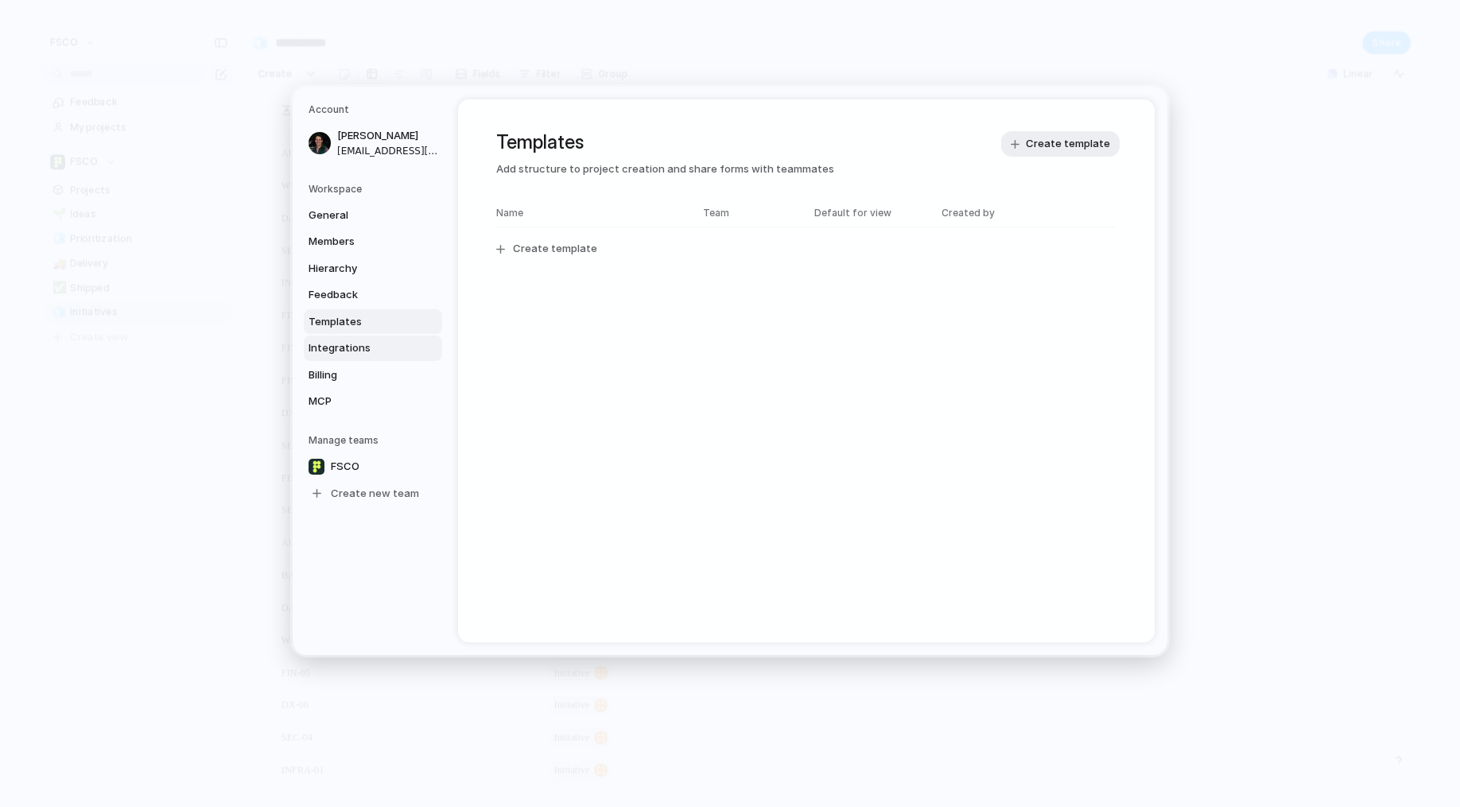
click at [388, 345] on span "Integrations" at bounding box center [360, 348] width 102 height 16
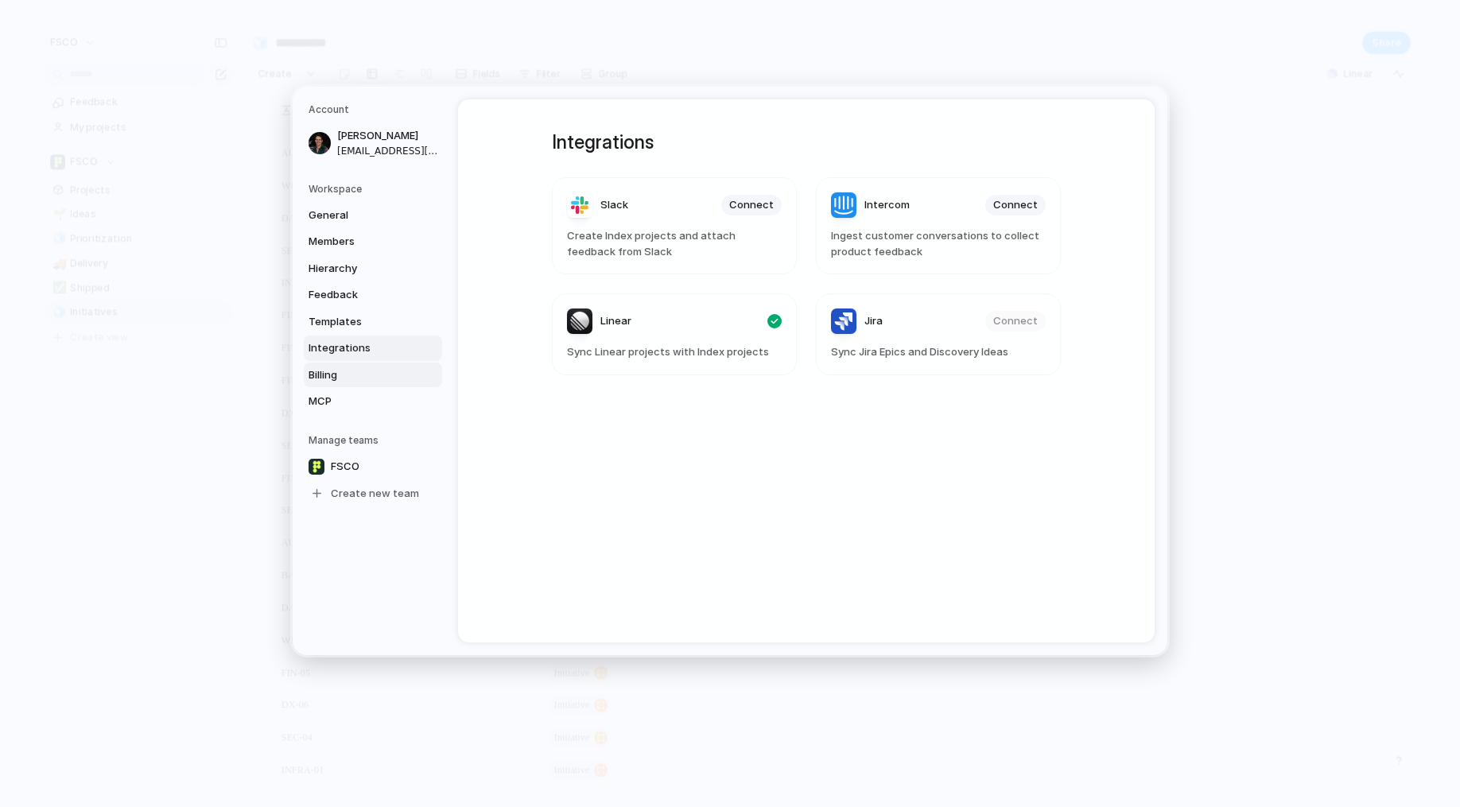
click at [384, 368] on span "Billing" at bounding box center [360, 375] width 102 height 16
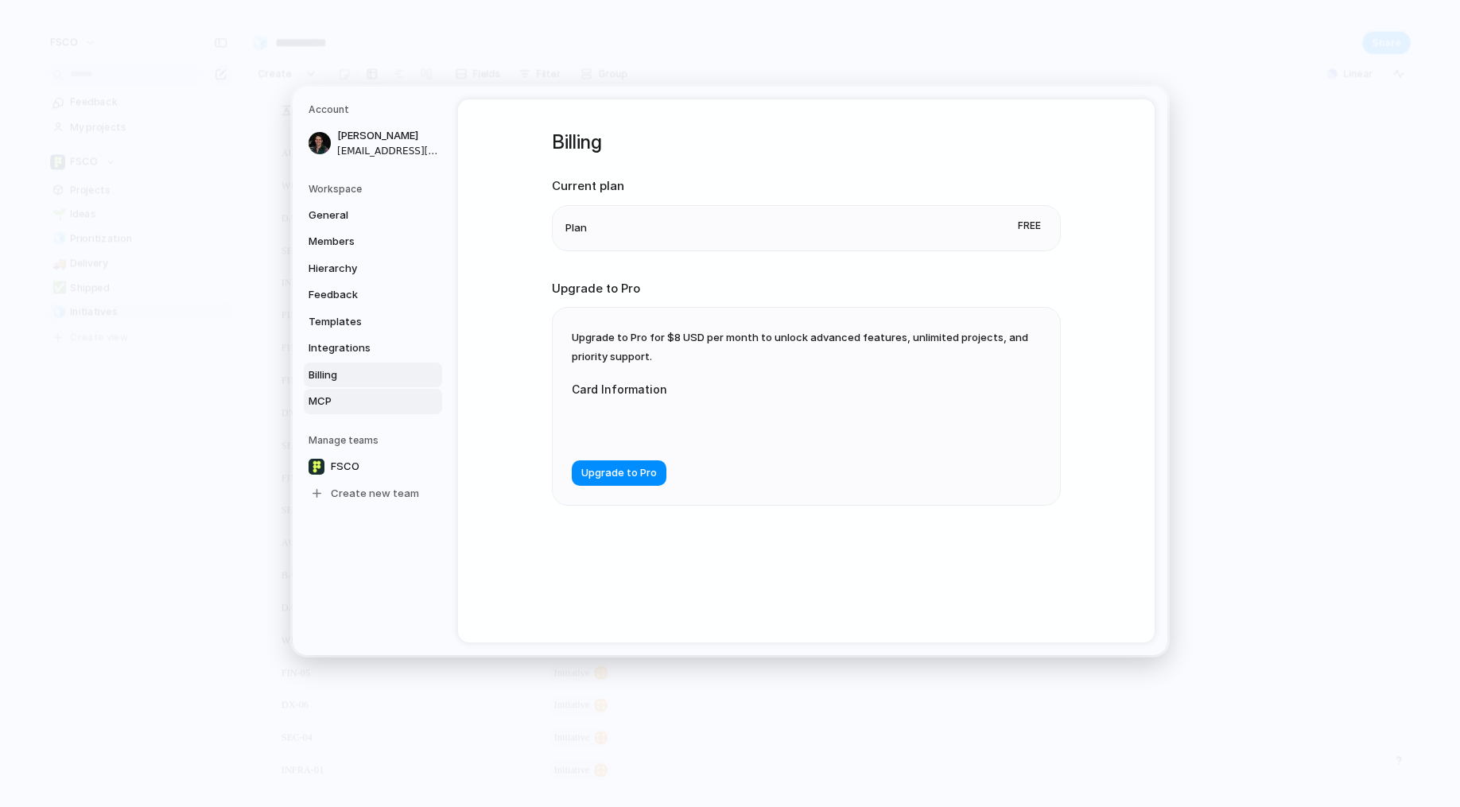
click at [393, 398] on span "MCP" at bounding box center [360, 402] width 102 height 16
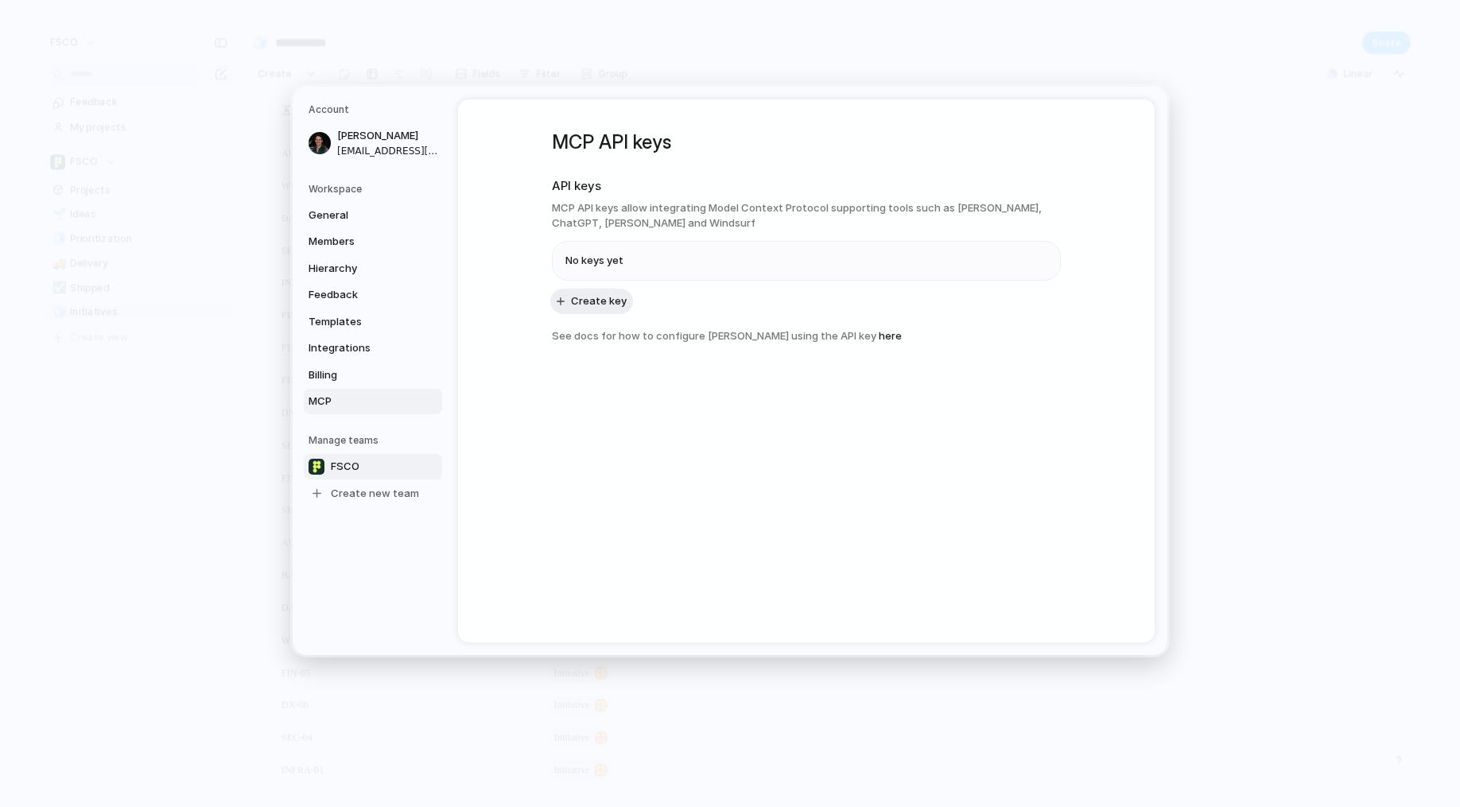
click at [387, 467] on link "FSCO" at bounding box center [373, 466] width 138 height 25
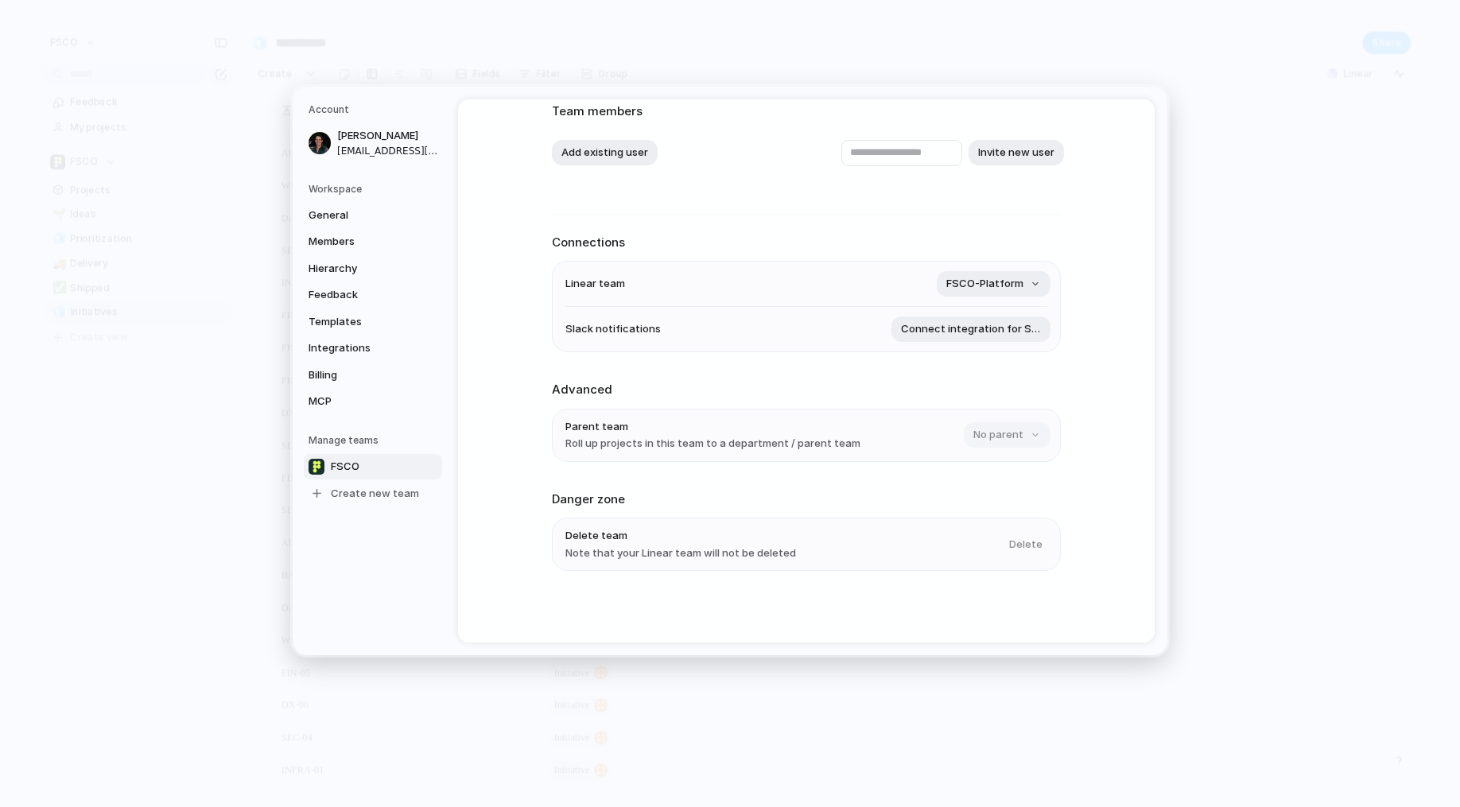
scroll to position [104, 0]
click at [363, 191] on h5 "Workspace" at bounding box center [376, 189] width 134 height 14
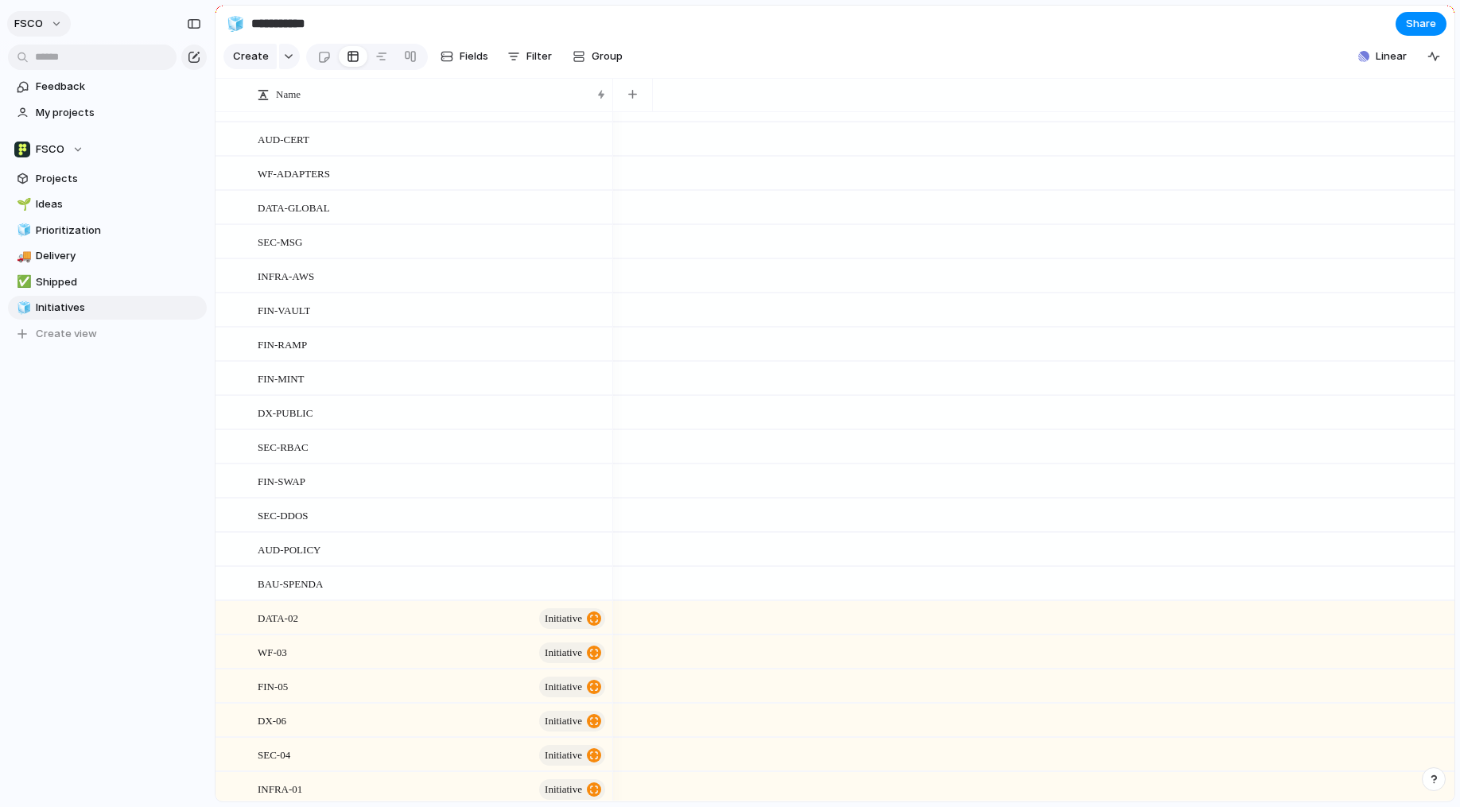
click at [54, 25] on button "FSCO" at bounding box center [39, 23] width 64 height 25
drag, startPoint x: 94, startPoint y: 480, endPoint x: 76, endPoint y: 370, distance: 111.3
click at [94, 477] on div "Settings Invite members Change theme Sign out" at bounding box center [730, 403] width 1460 height 807
click at [231, 136] on div at bounding box center [229, 140] width 12 height 12
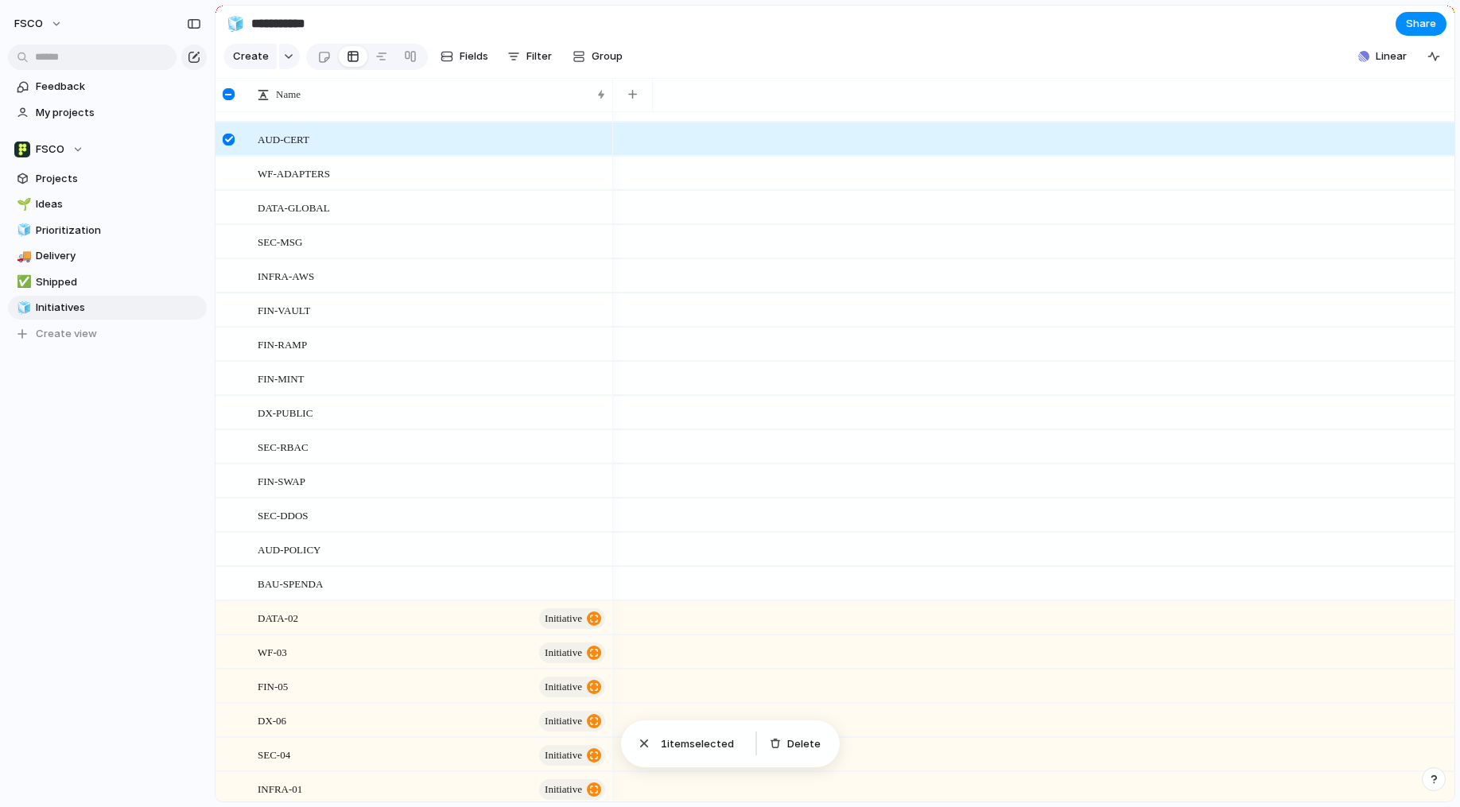
click at [230, 138] on div at bounding box center [229, 140] width 12 height 12
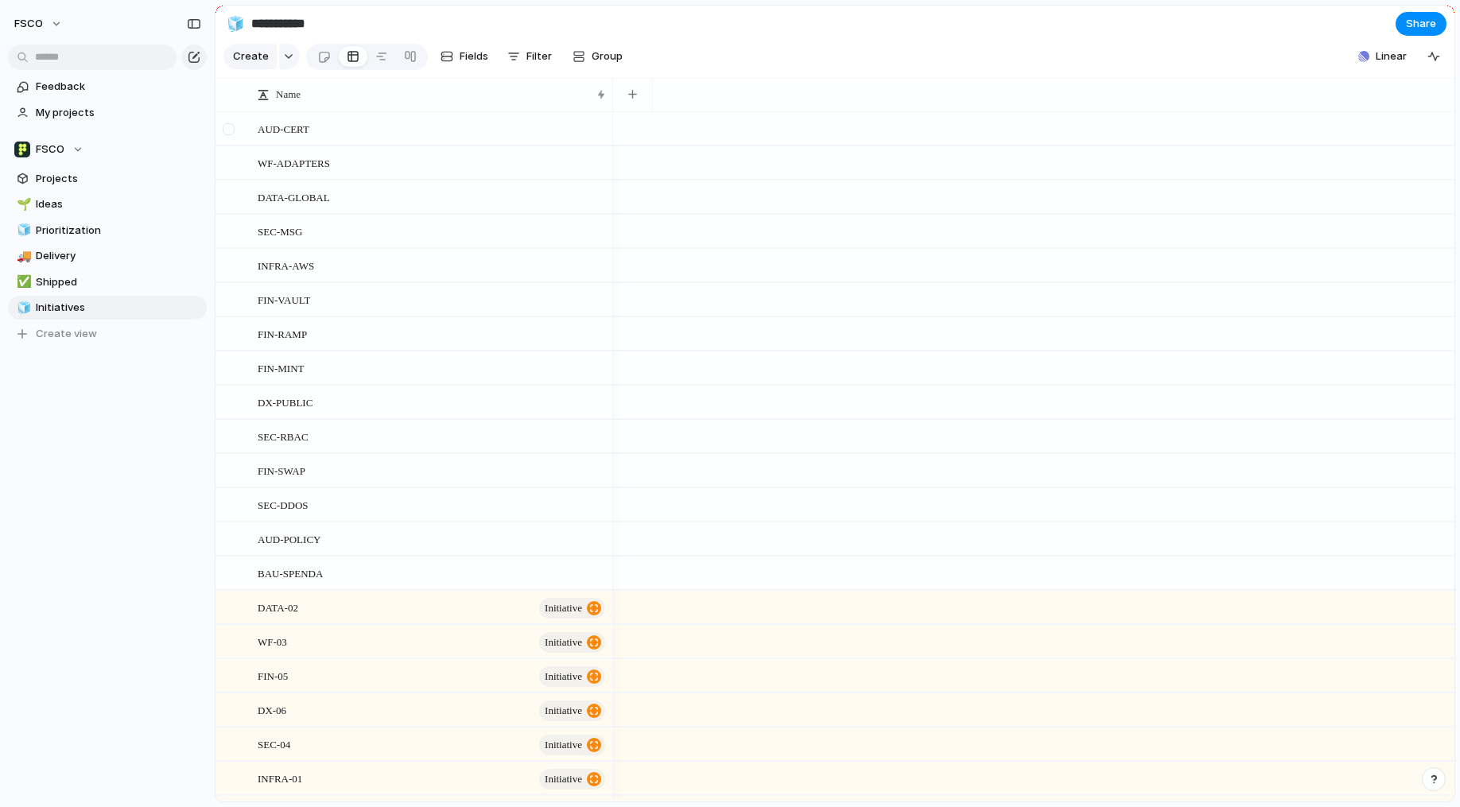
scroll to position [206, 0]
click at [68, 177] on span "Projects" at bounding box center [118, 179] width 165 height 16
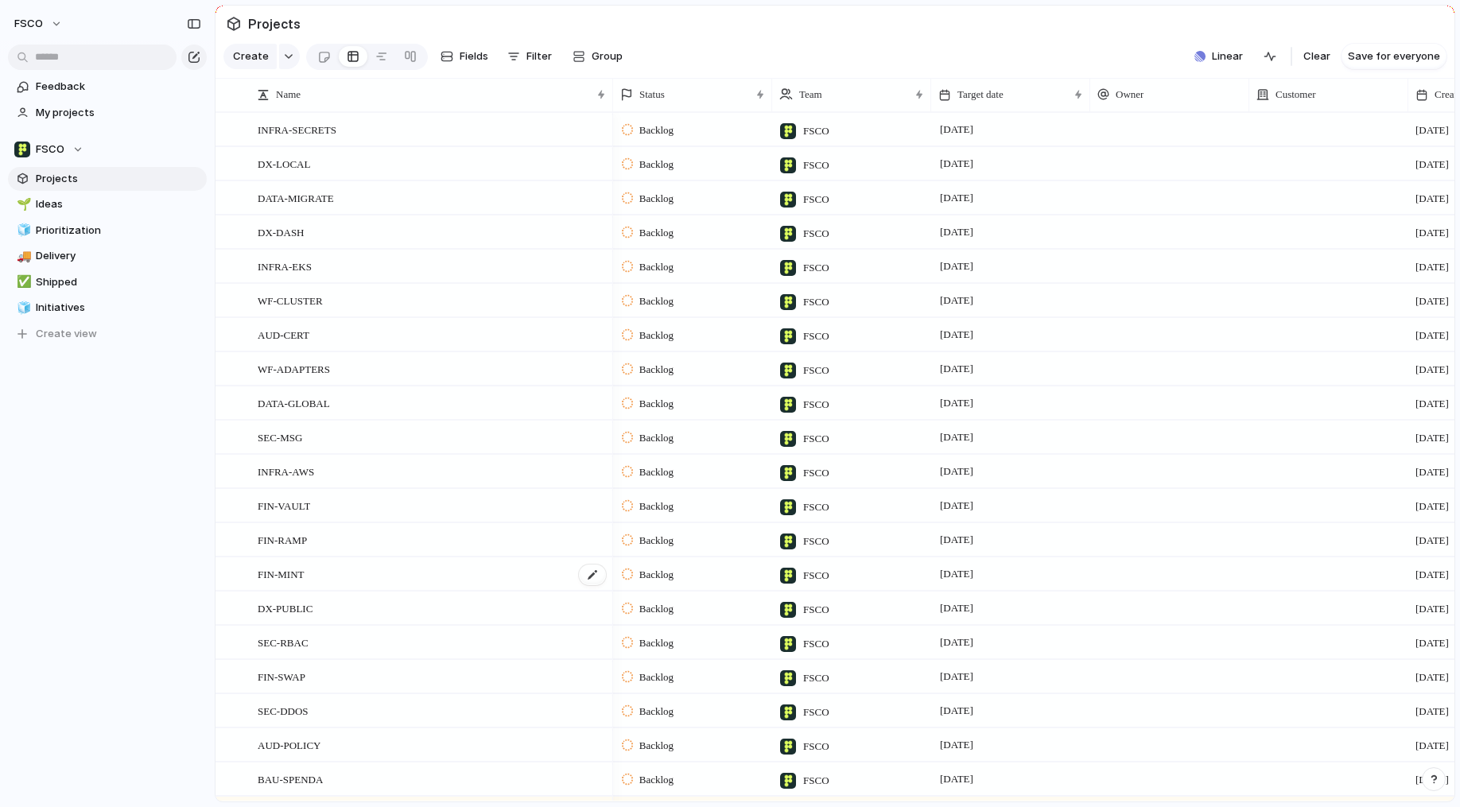
scroll to position [304, 0]
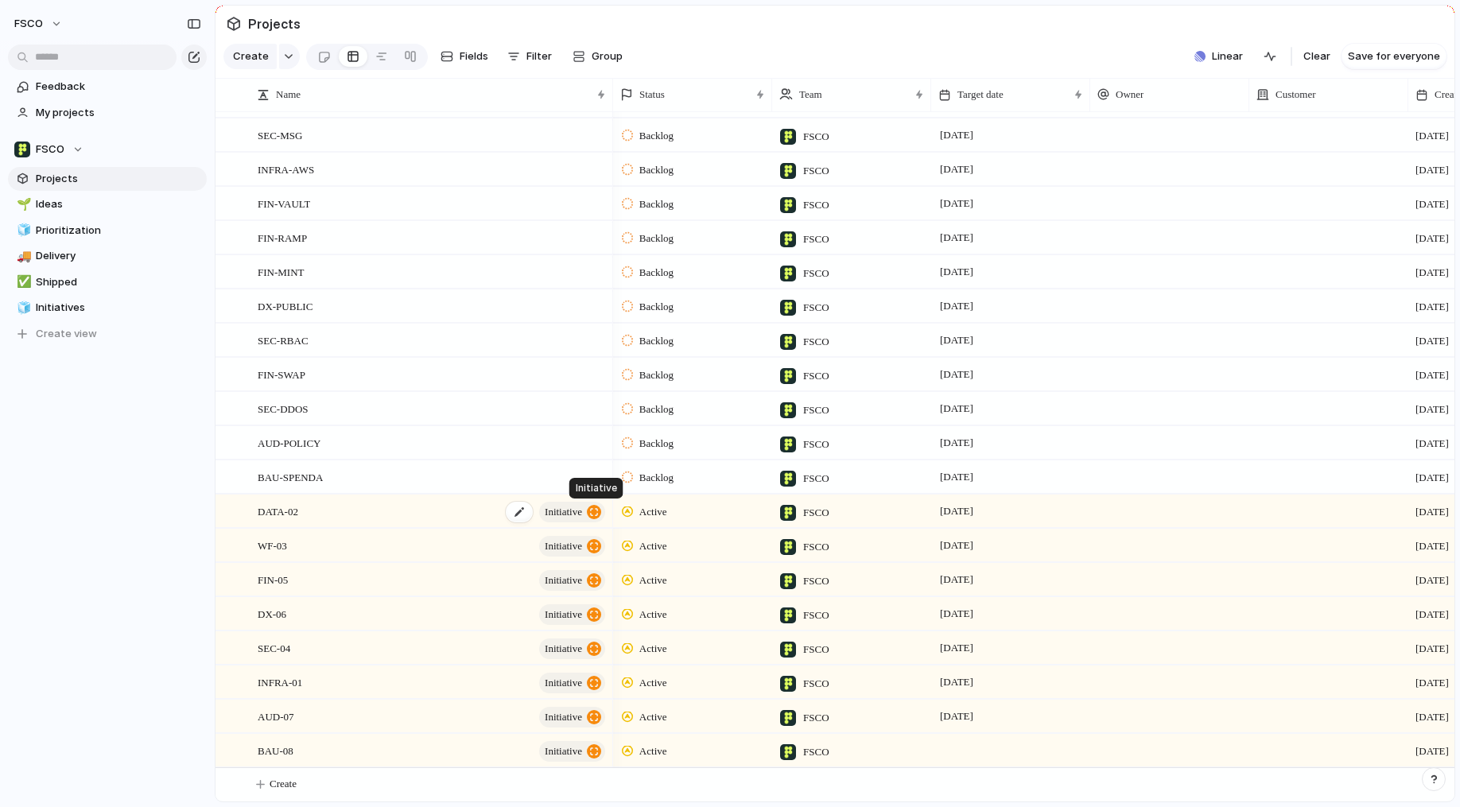
click at [596, 508] on div "button" at bounding box center [594, 512] width 14 height 14
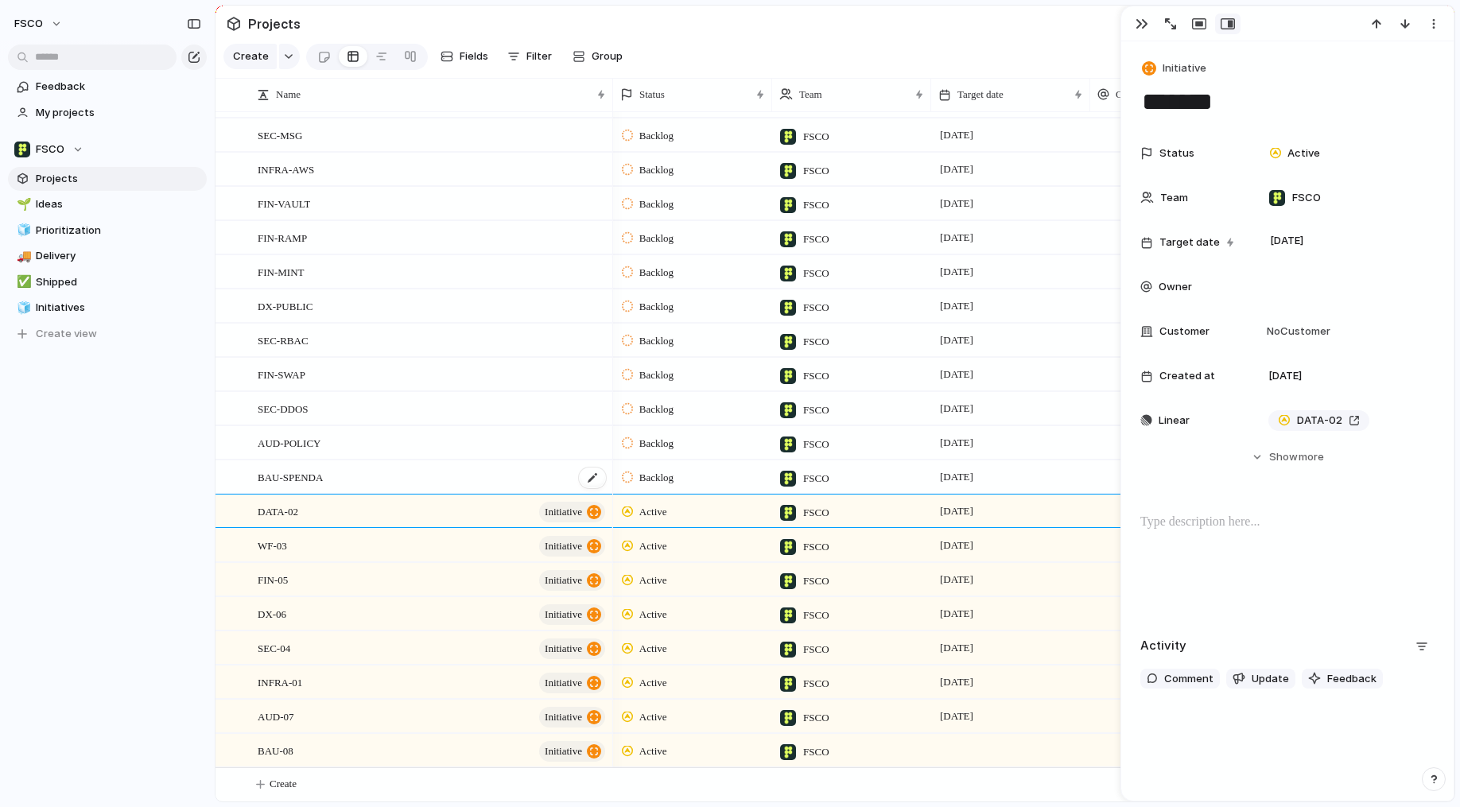
click at [513, 480] on div "BAU-SPENDA" at bounding box center [433, 477] width 350 height 33
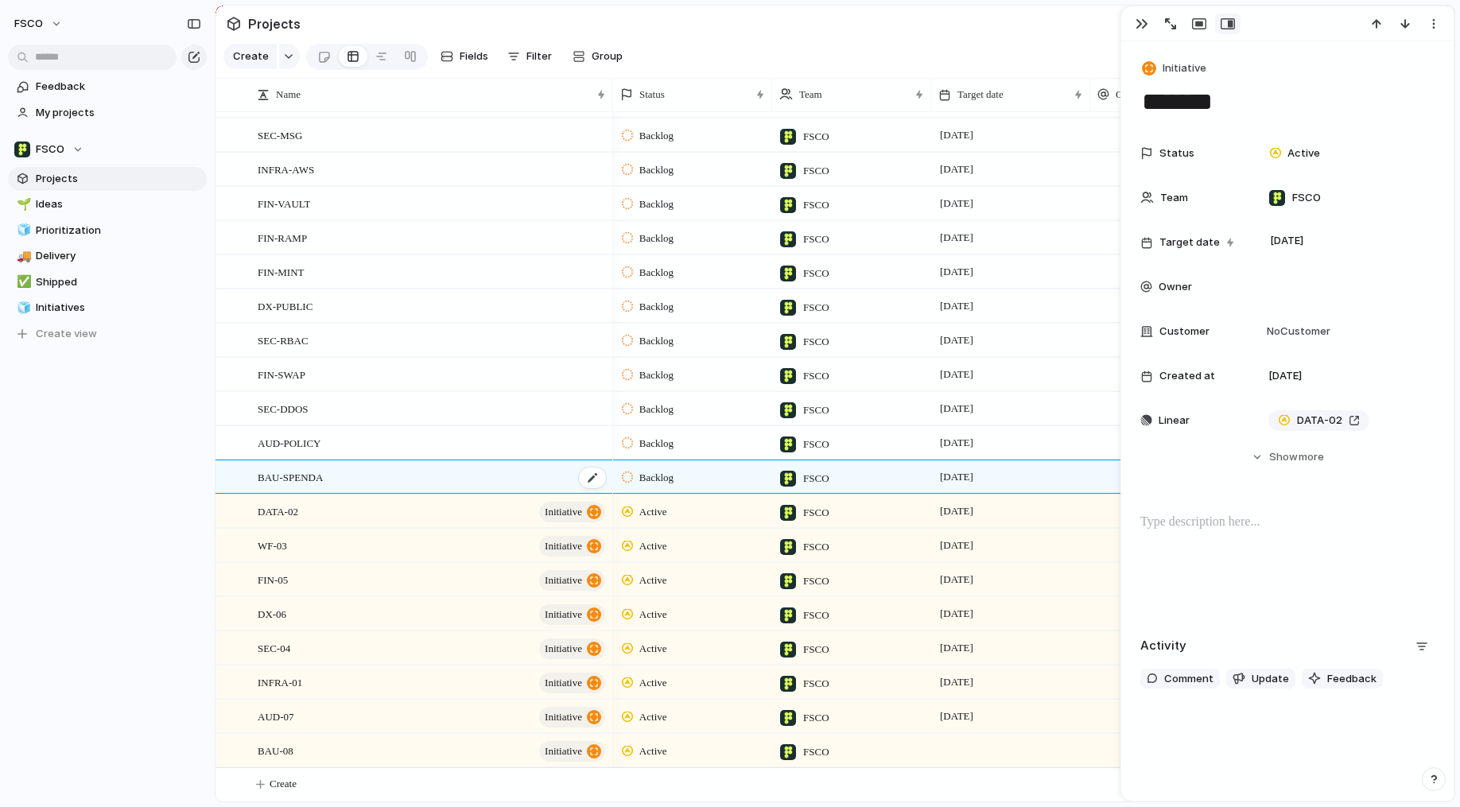
type textarea "**********"
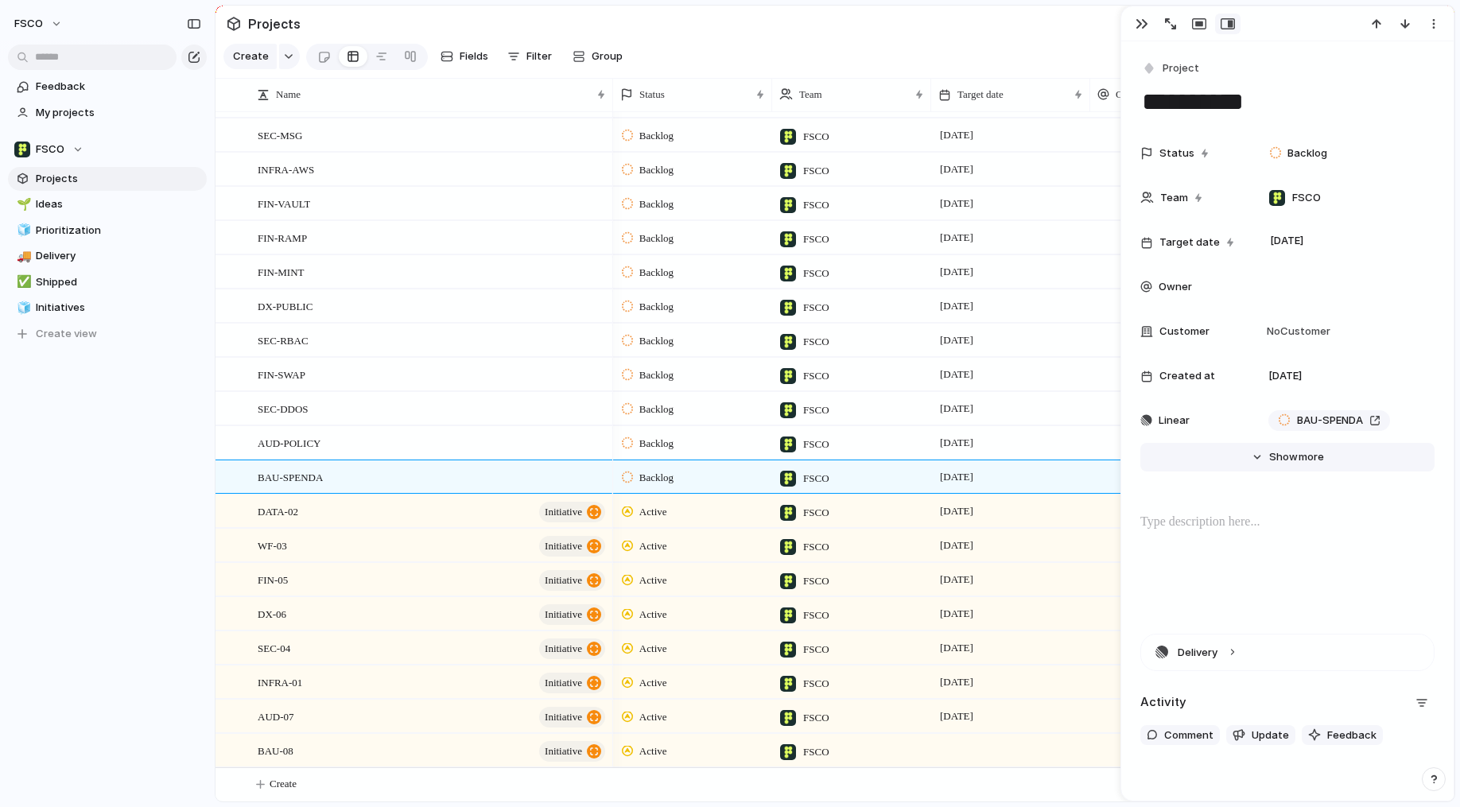
click at [1262, 456] on button "Hide Show more" at bounding box center [1287, 457] width 294 height 29
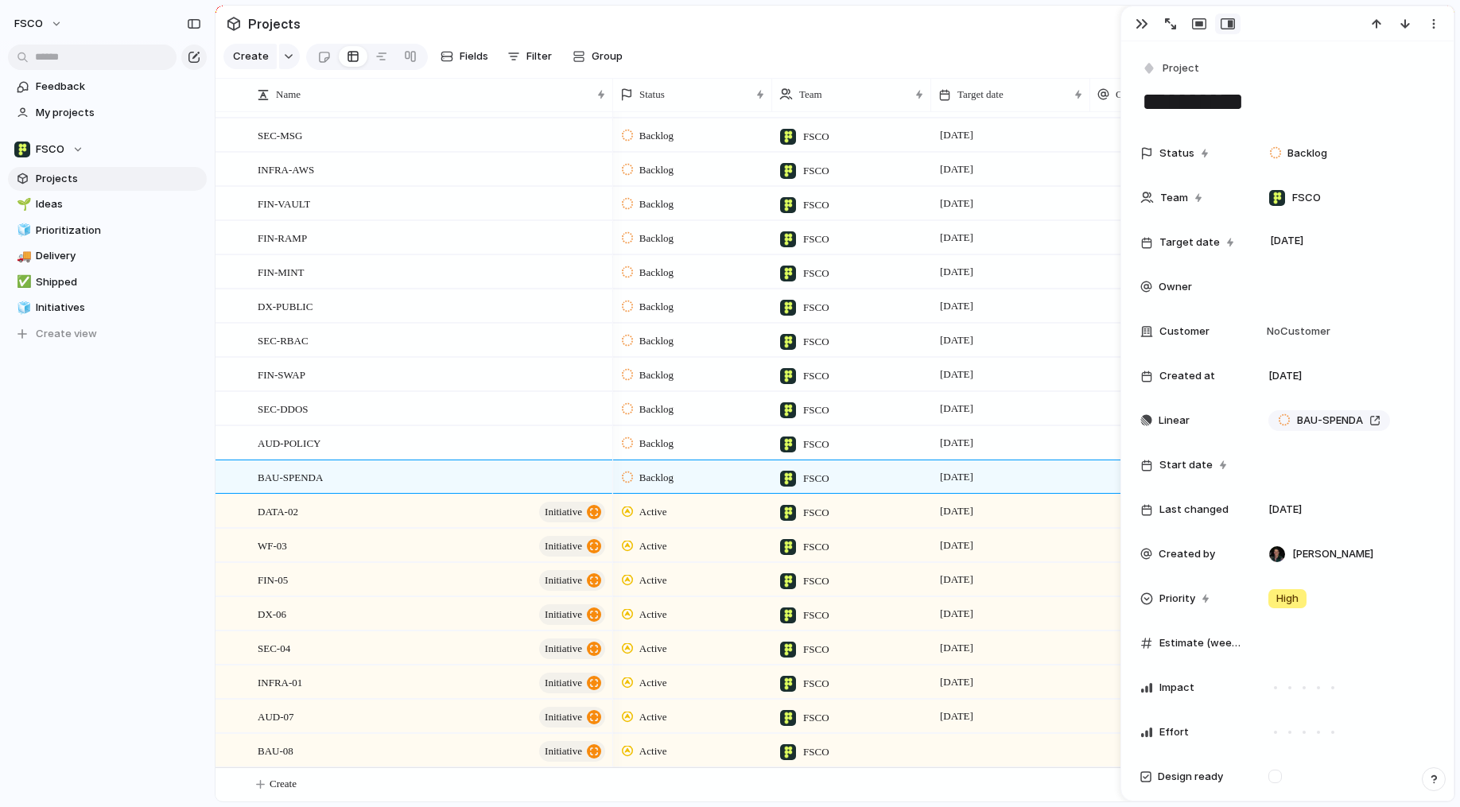
drag, startPoint x: 101, startPoint y: 417, endPoint x: 99, endPoint y: 425, distance: 9.1
click at [101, 416] on div "Feedback My projects FSCO Projects 🌱 Ideas 🧊 Prioritization 🚚 Delivery ✅ Shippe…" at bounding box center [107, 237] width 215 height 475
